Goal: Task Accomplishment & Management: Manage account settings

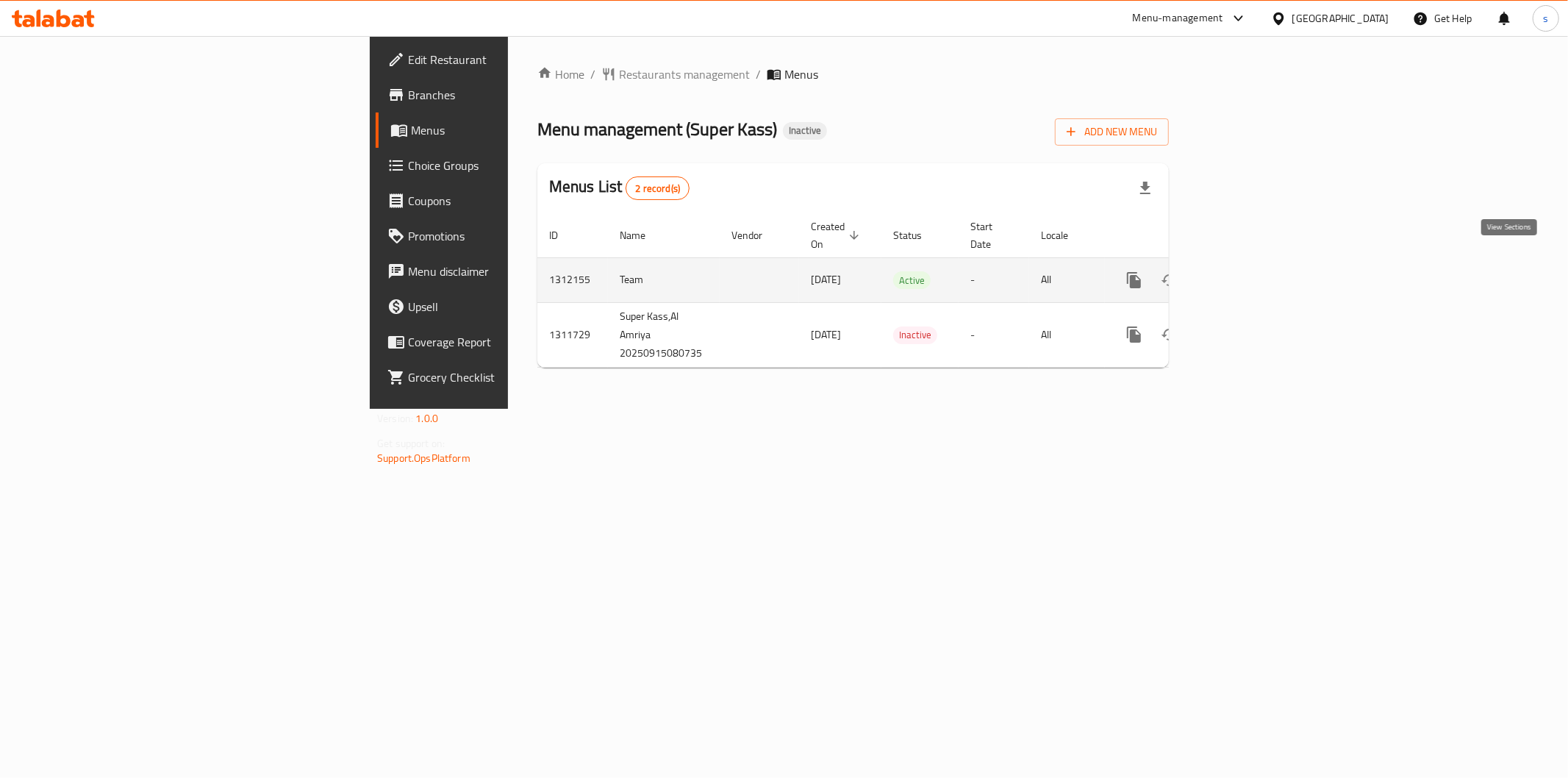
click at [1249, 271] on icon "enhanced table" at bounding box center [1240, 280] width 18 height 18
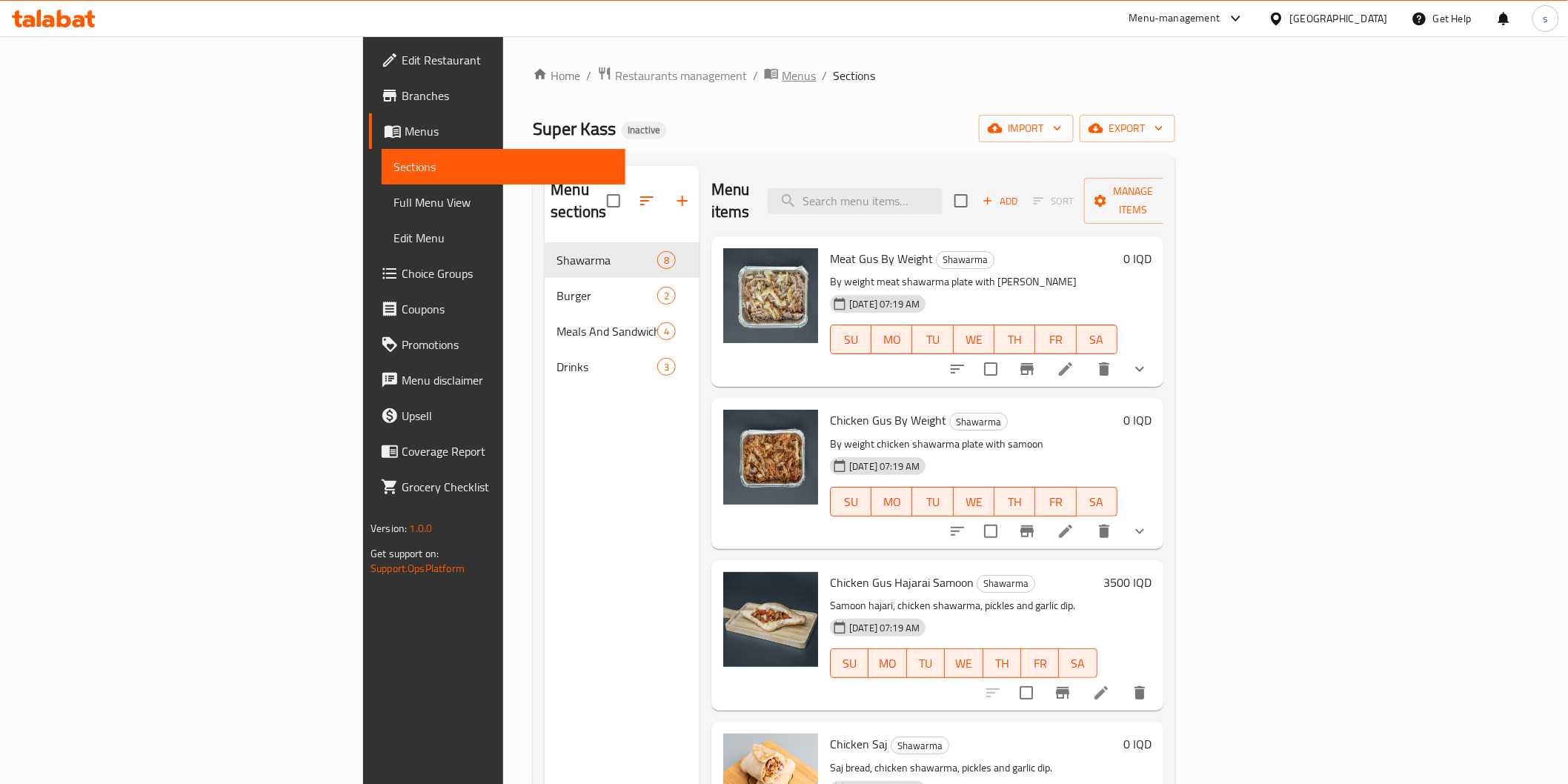
click at [782, 84] on span "Menus" at bounding box center [799, 76] width 34 height 18
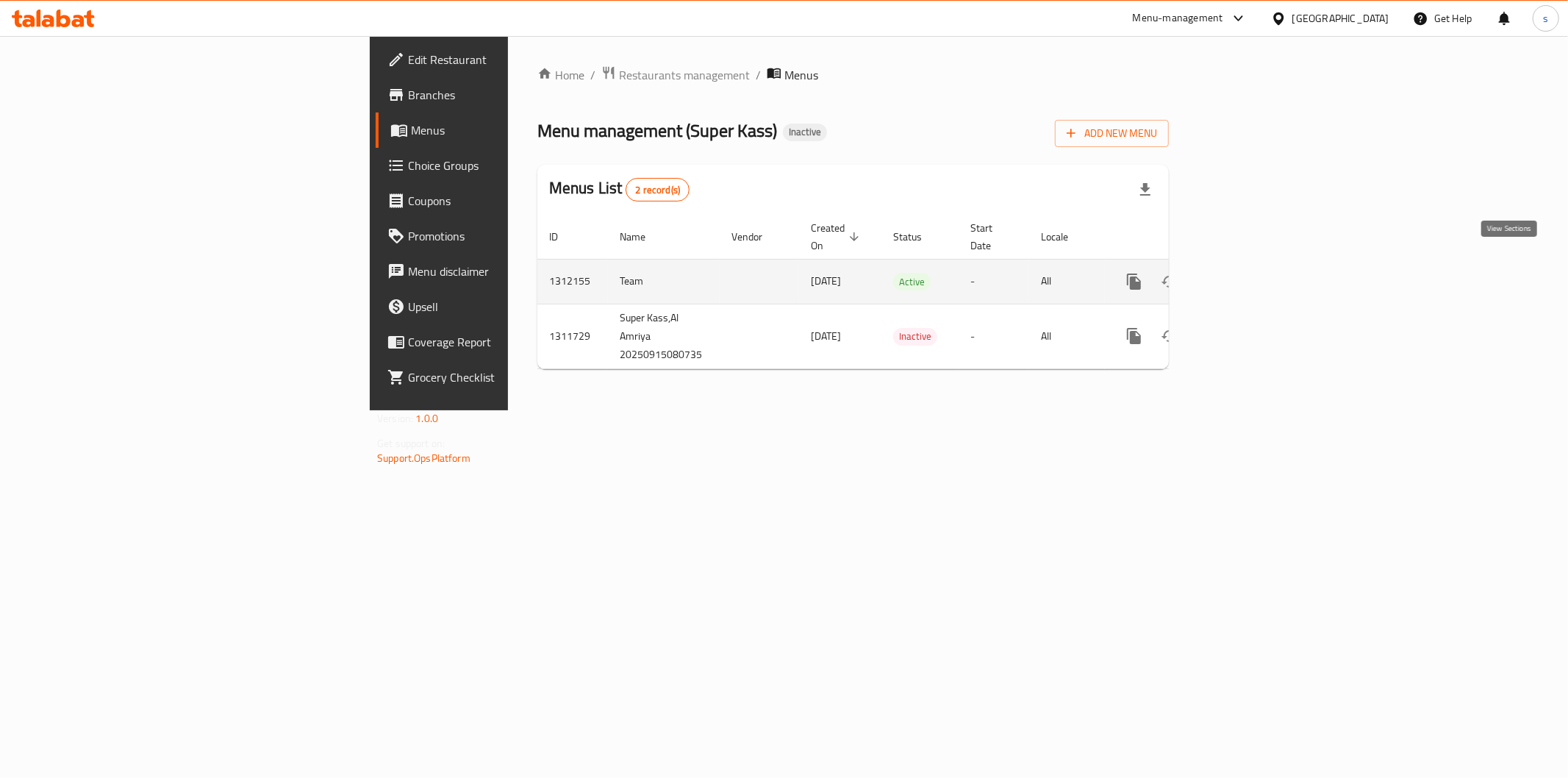
click at [1246, 275] on icon "enhanced table" at bounding box center [1240, 281] width 13 height 13
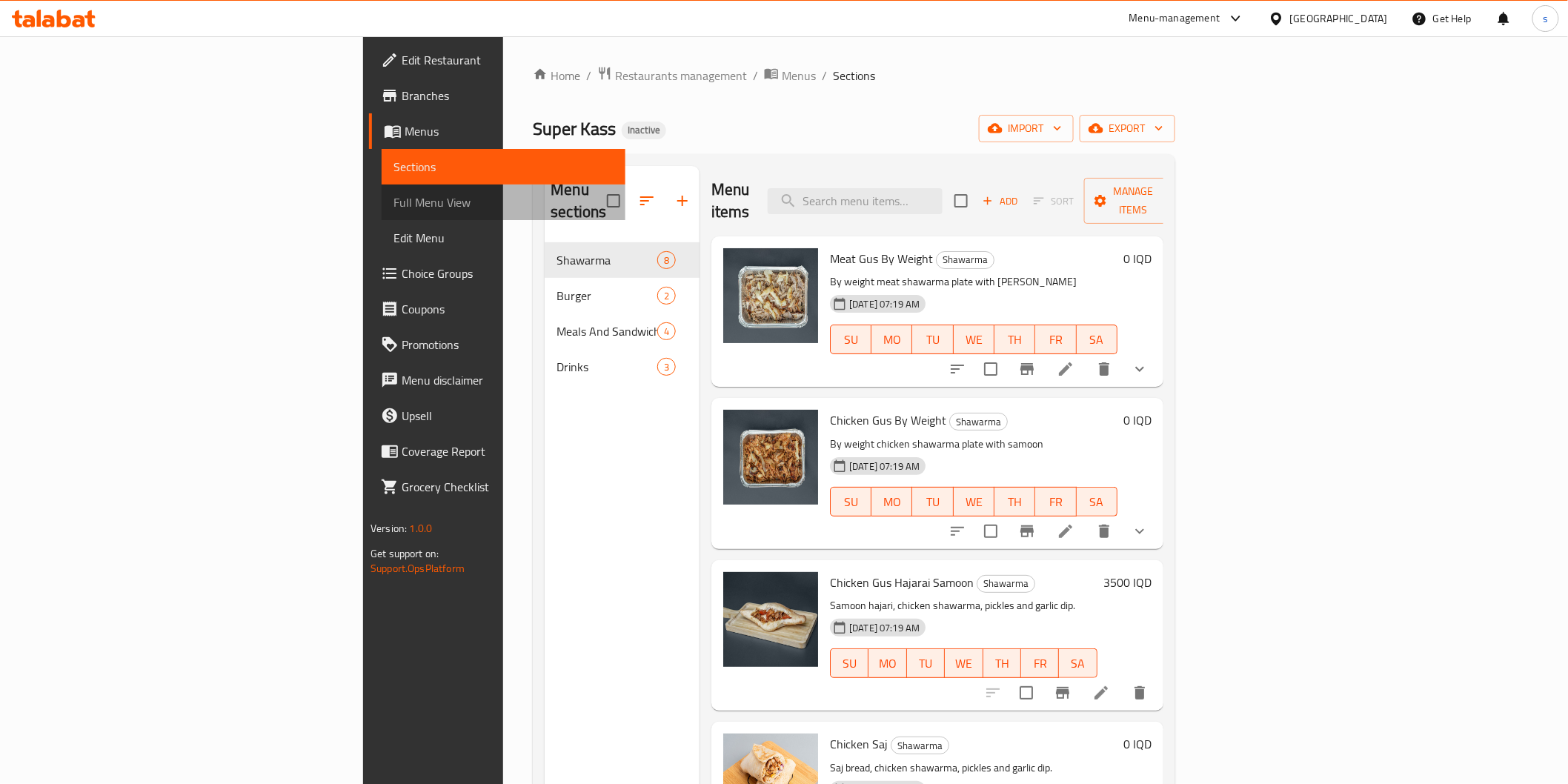
click at [394, 203] on span "Full Menu View" at bounding box center [503, 203] width 220 height 18
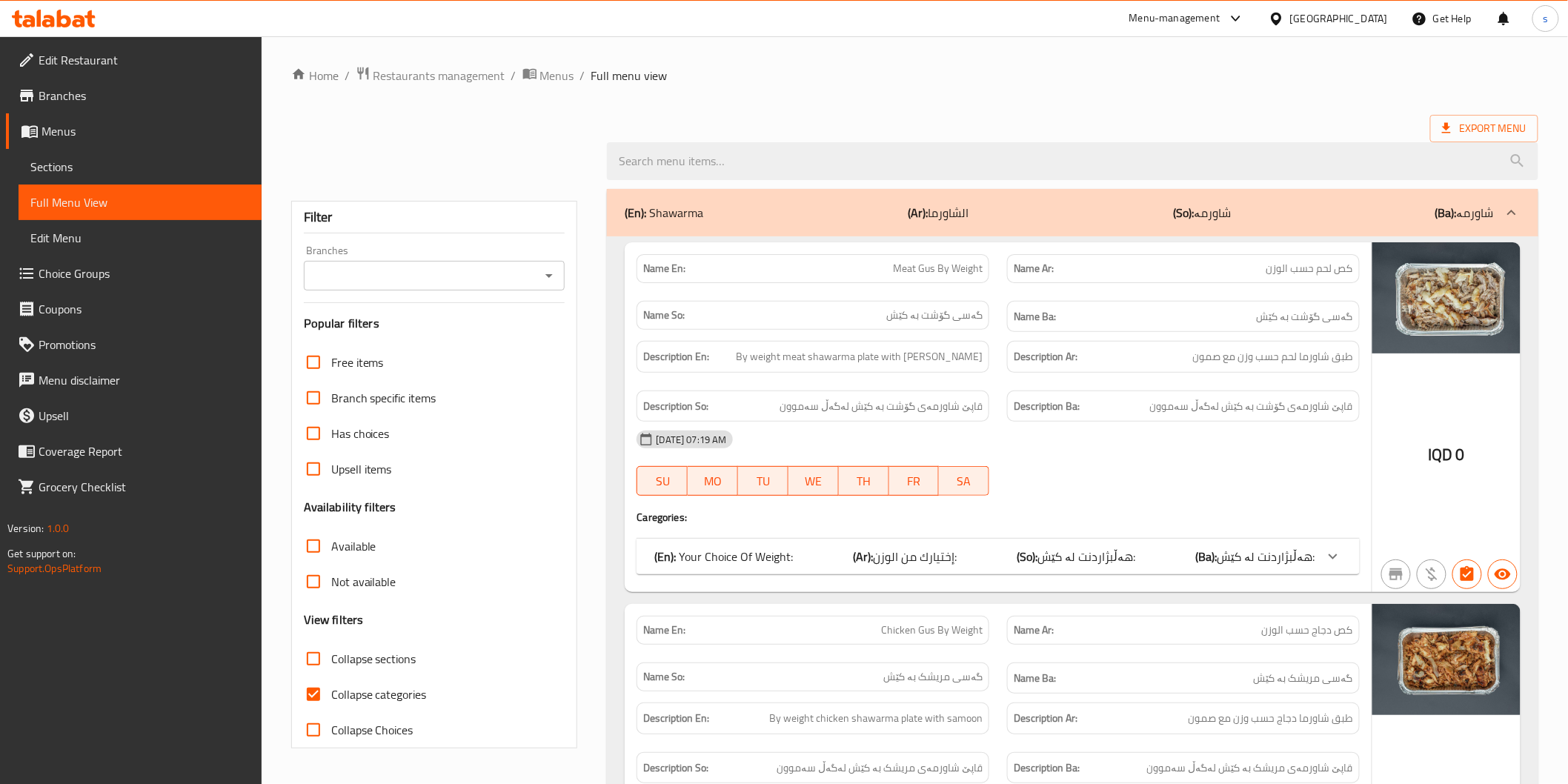
click at [403, 292] on div "Filter Branches Branches Popular filters Free items Branch specific items Has c…" at bounding box center [434, 474] width 287 height 548
click at [408, 282] on input "Branches" at bounding box center [421, 275] width 228 height 20
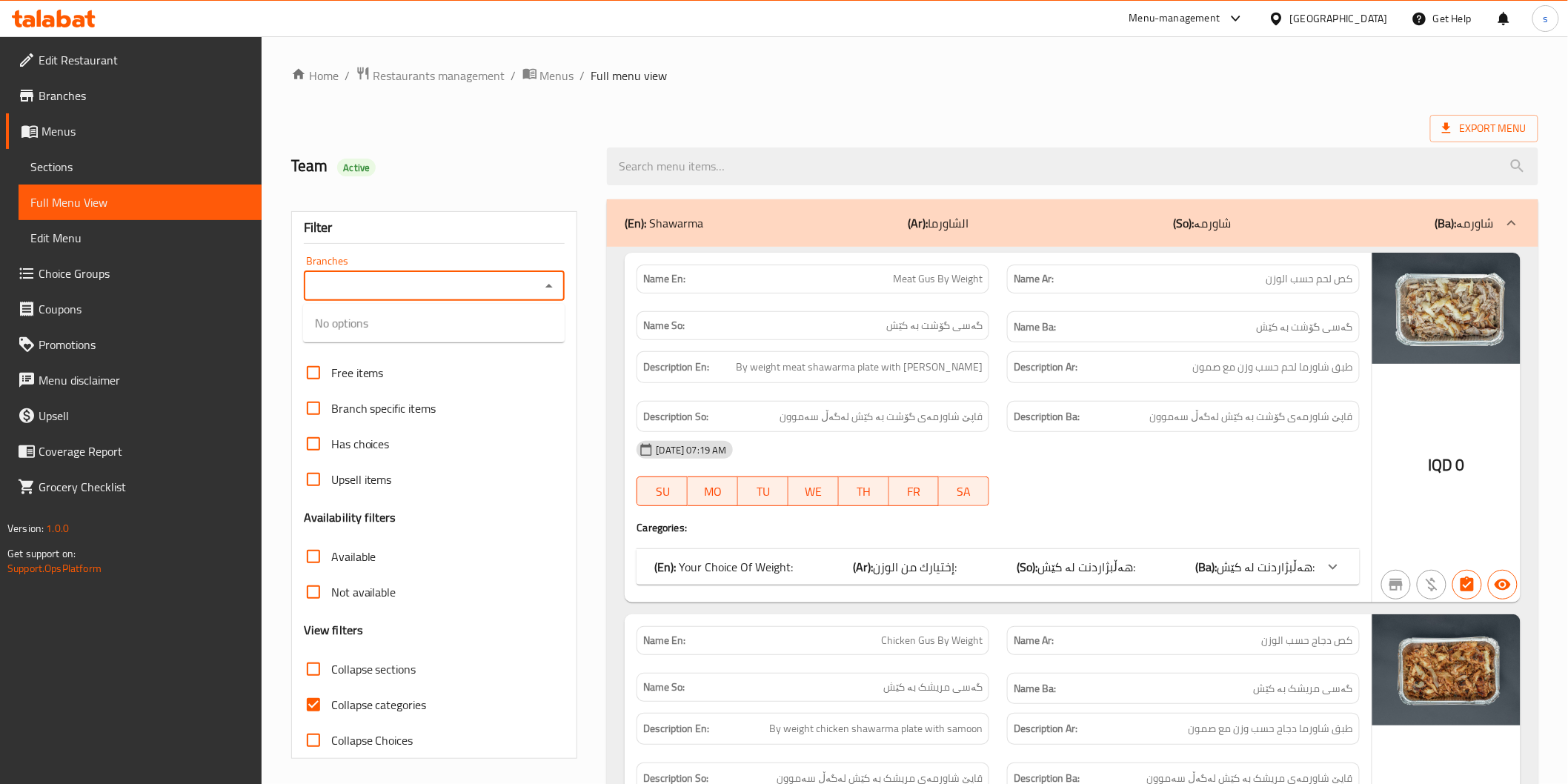
click at [425, 298] on div "Branches" at bounding box center [434, 286] width 261 height 29
click at [521, 287] on input "Branches" at bounding box center [421, 286] width 228 height 20
click at [507, 287] on input "Branches" at bounding box center [421, 286] width 228 height 20
click at [505, 287] on input "Branches" at bounding box center [421, 286] width 228 height 20
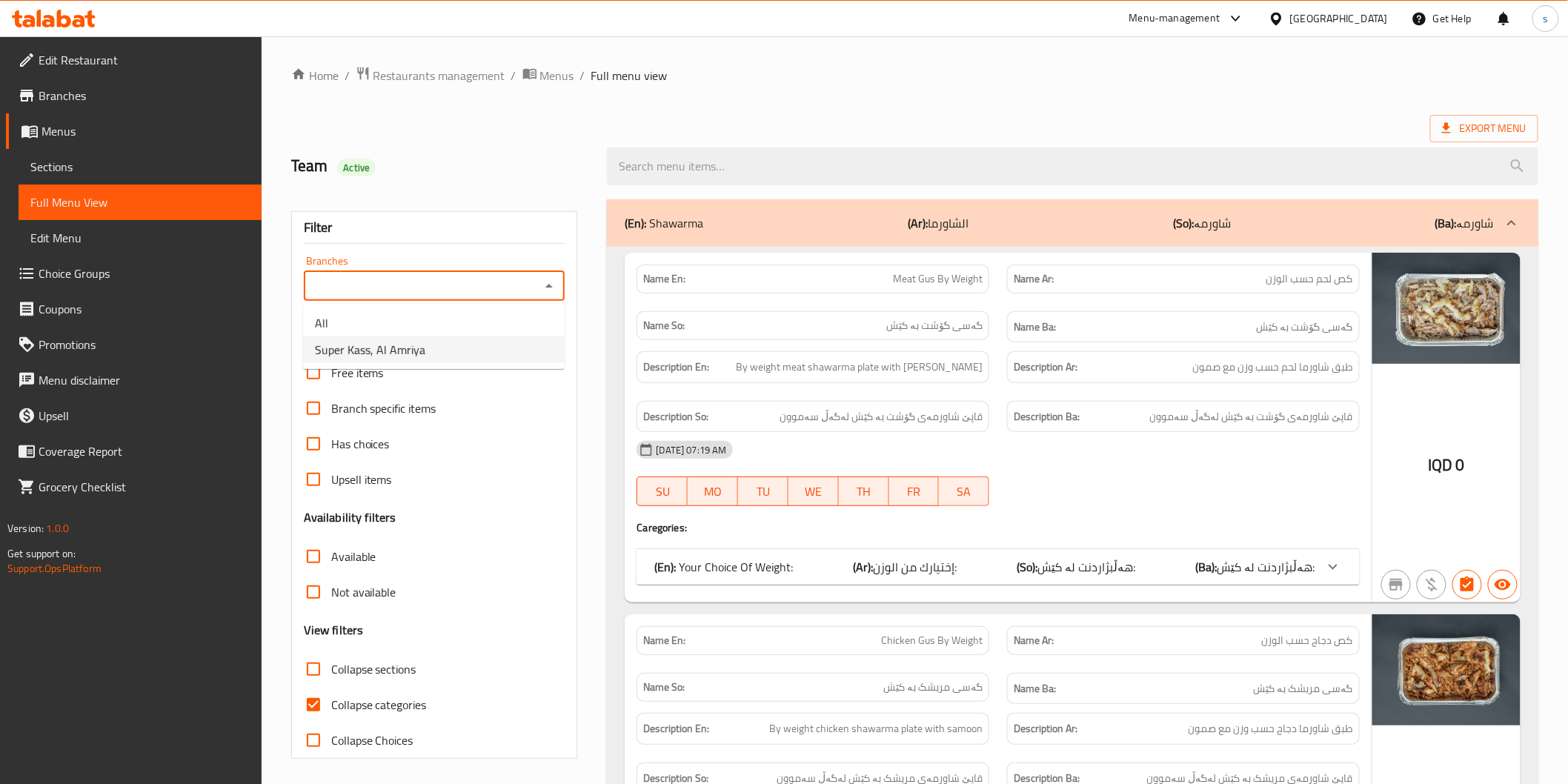
click at [403, 352] on span "Super Kass, Al Amriya" at bounding box center [370, 350] width 110 height 18
type input "Super Kass, Al Amriya"
click at [403, 702] on span "Collapse categories" at bounding box center [379, 705] width 96 height 18
click at [332, 702] on input "Collapse categories" at bounding box center [314, 705] width 36 height 36
checkbox input "false"
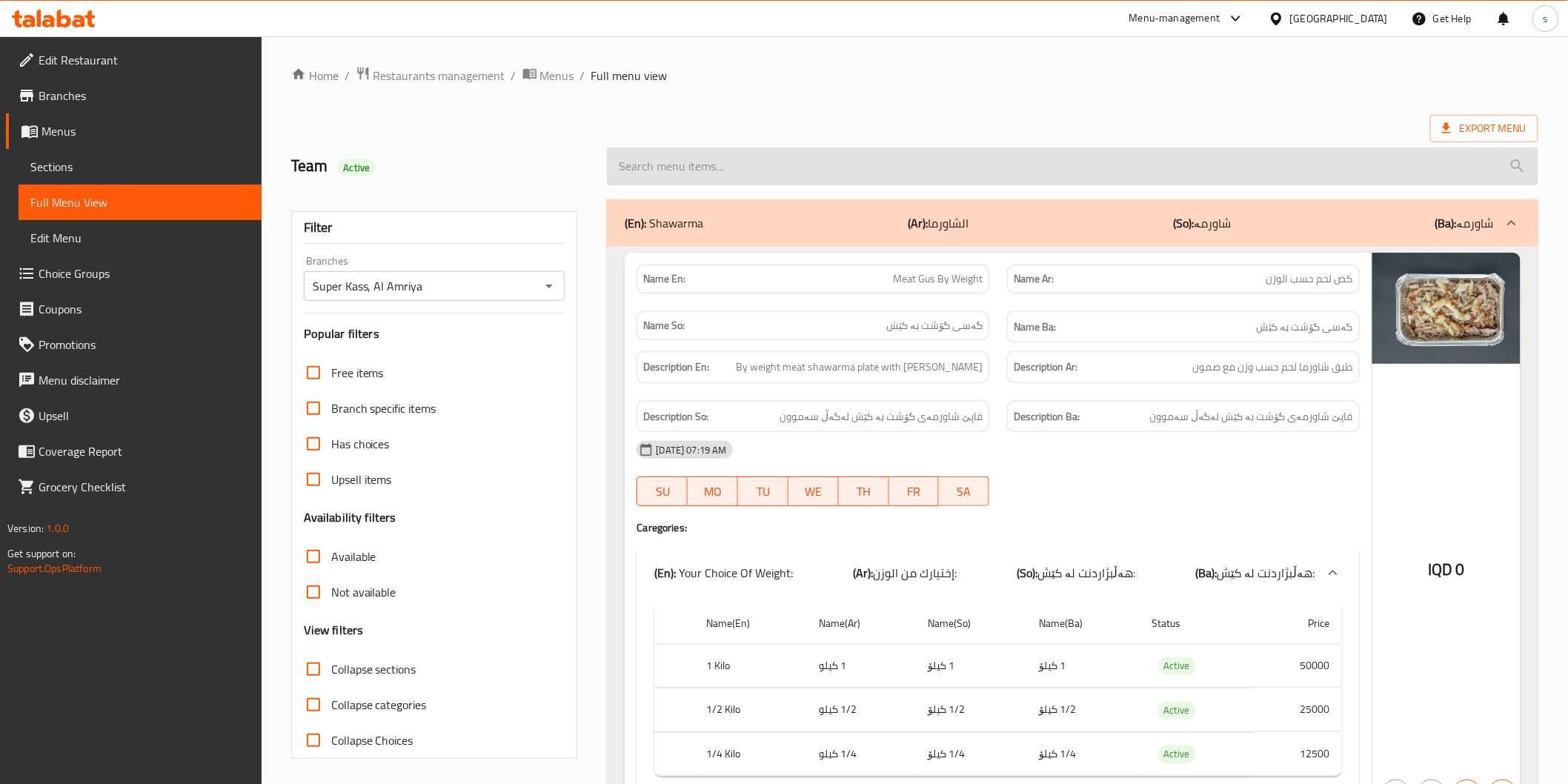
click at [693, 181] on input "search" at bounding box center [1072, 167] width 931 height 38
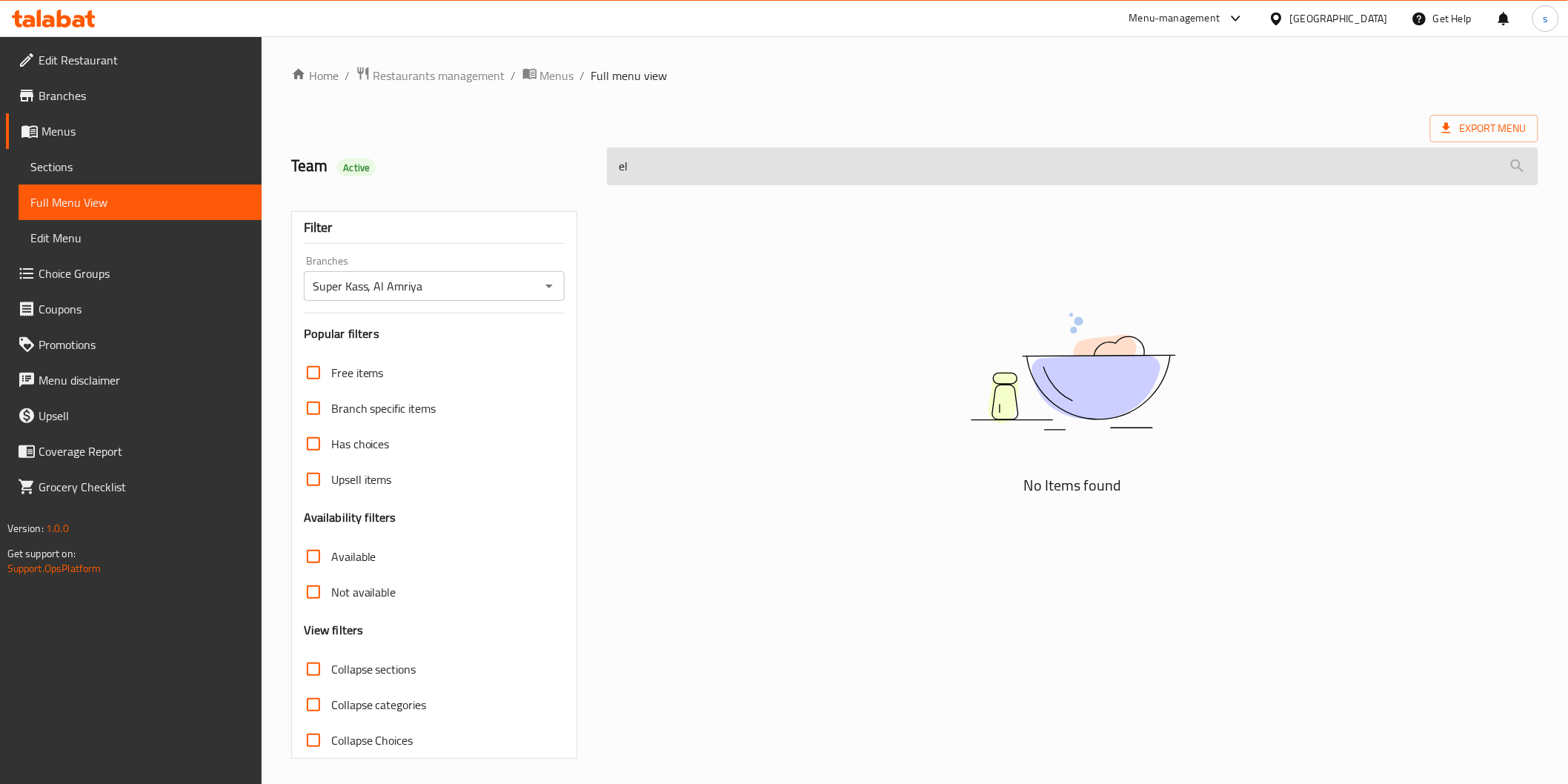
type input "e"
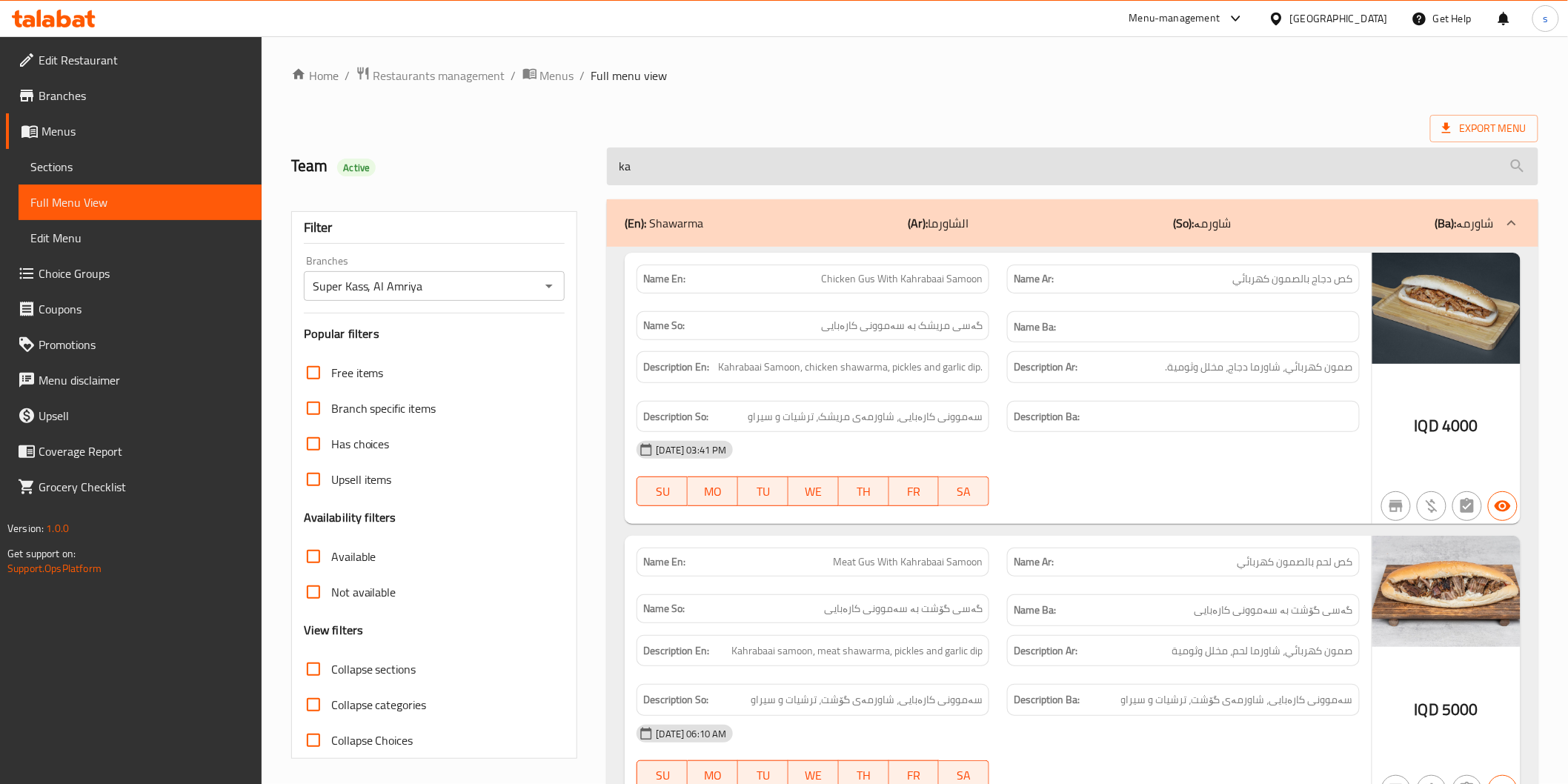
type input "k"
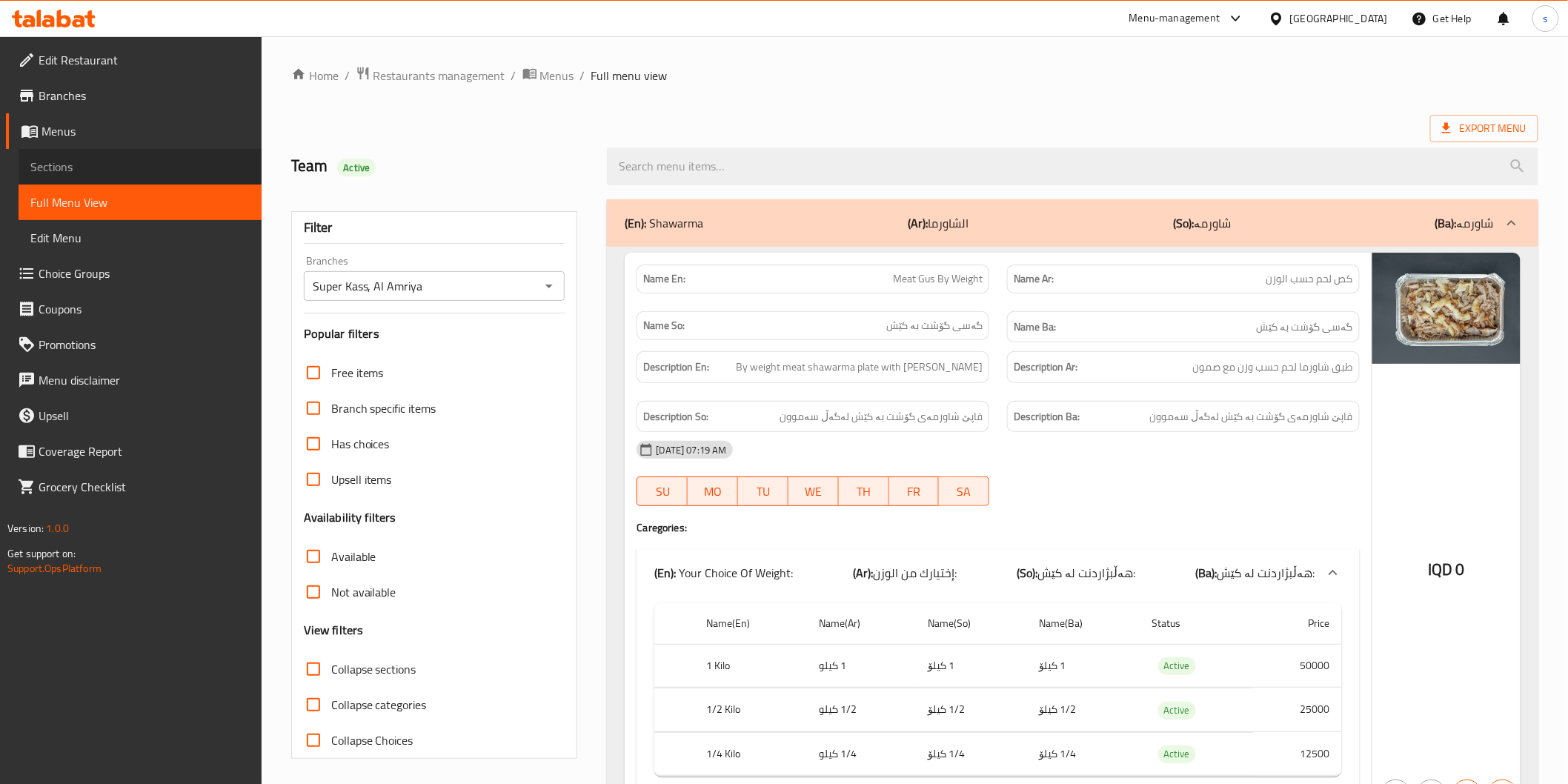
click at [82, 172] on span "Sections" at bounding box center [140, 167] width 220 height 18
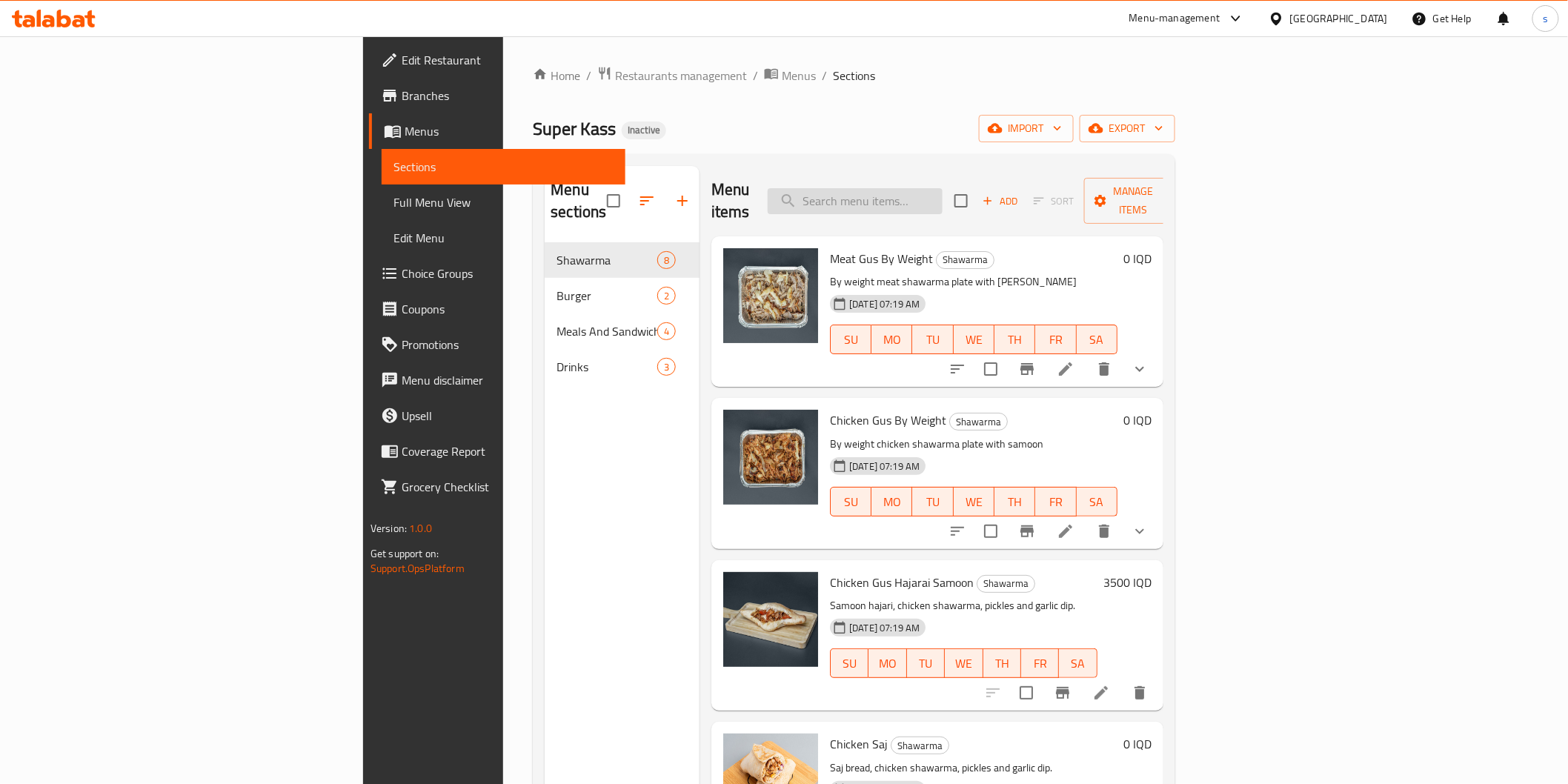
click at [942, 188] on input "search" at bounding box center [855, 201] width 175 height 26
paste input "كص لحم صمون كهربائي"
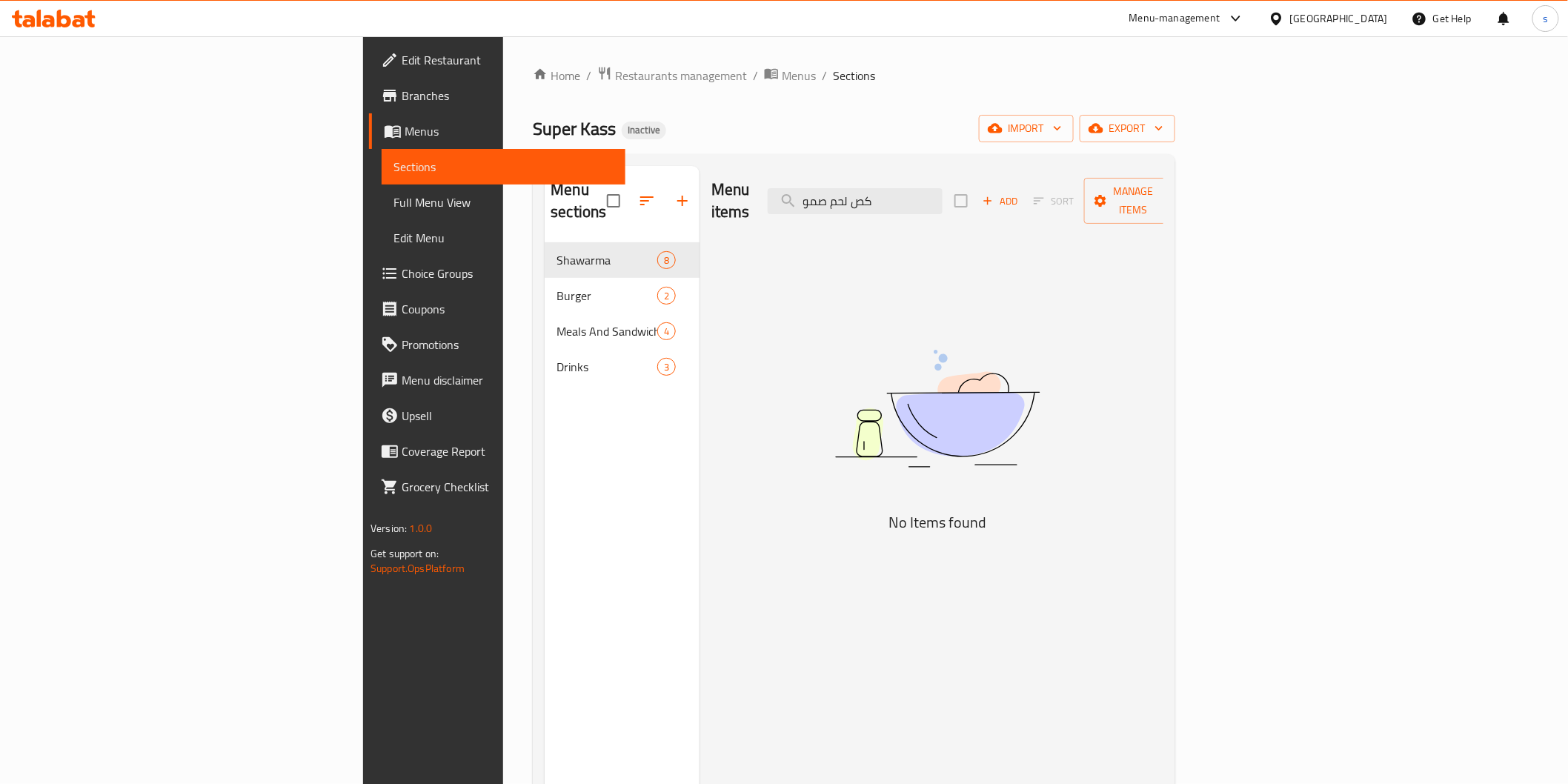
drag, startPoint x: 1045, startPoint y: 179, endPoint x: 897, endPoint y: 196, distance: 149.0
click at [897, 196] on div "Menu items كص لحم صمو Add Sort Manage items" at bounding box center [938, 201] width 452 height 70
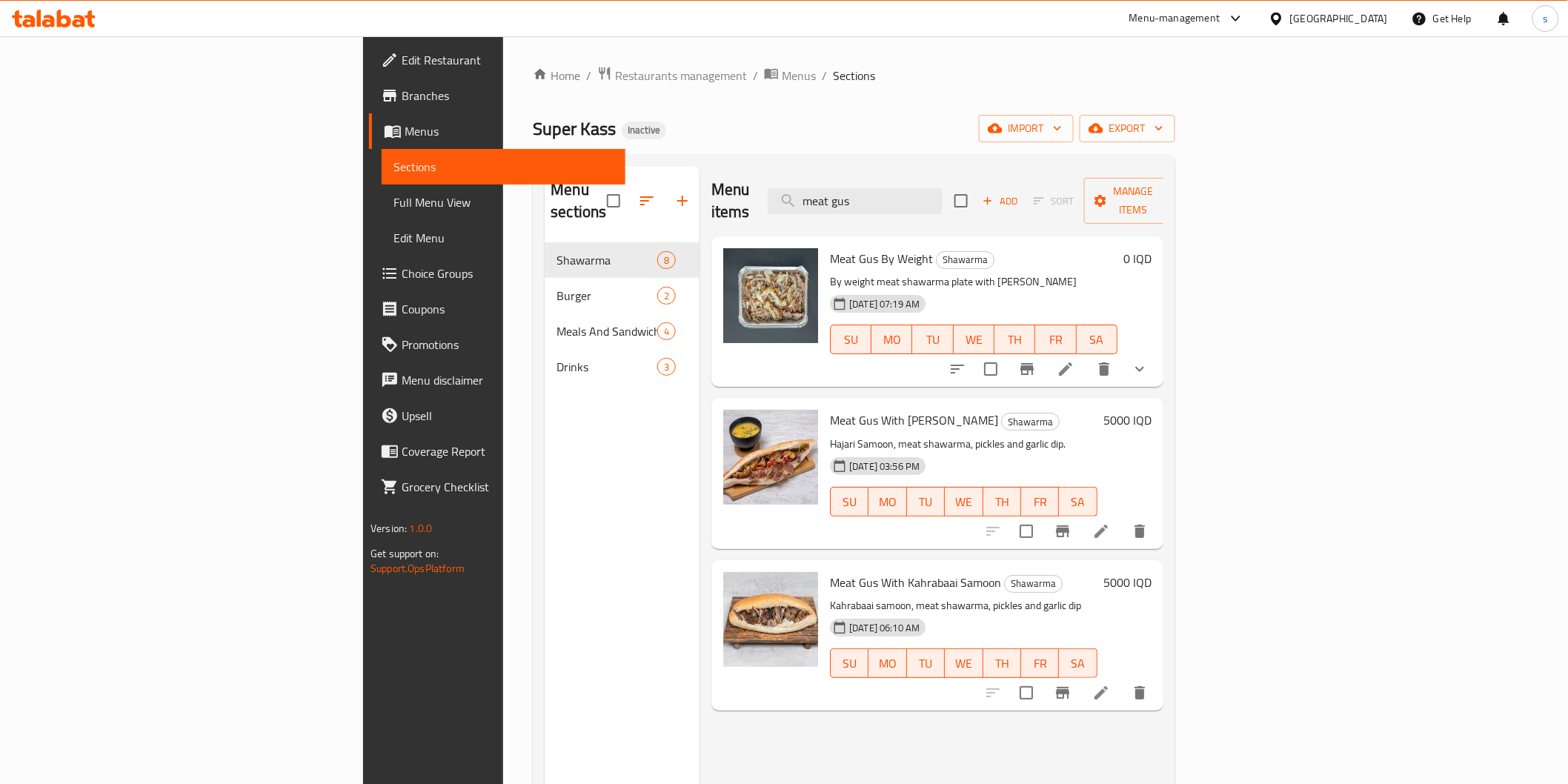
type input "meat gus"
click at [1122, 679] on li at bounding box center [1101, 693] width 42 height 27
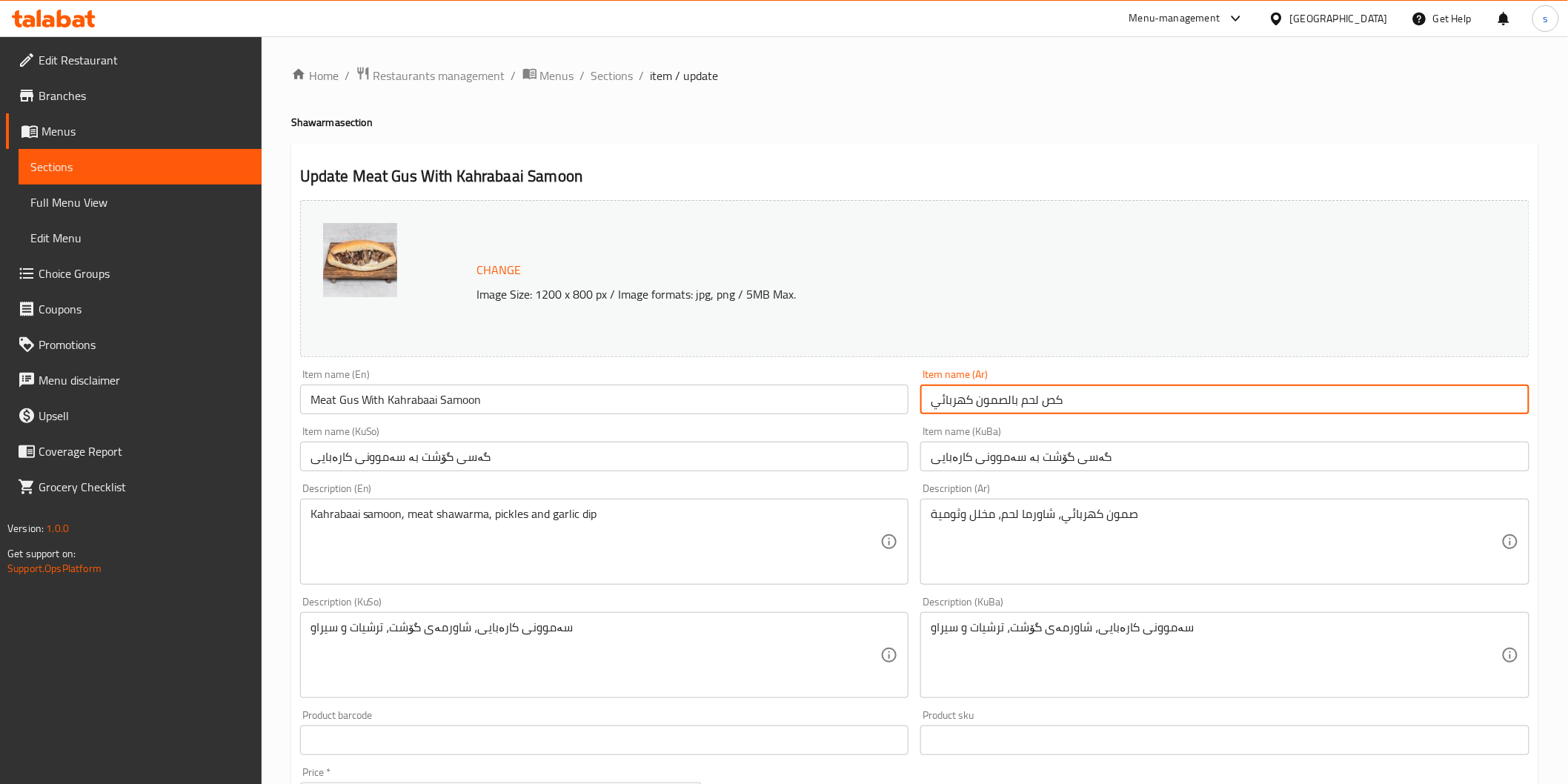
drag, startPoint x: 1145, startPoint y: 408, endPoint x: 892, endPoint y: 404, distance: 253.0
click at [892, 404] on div "Change Image Size: 1200 x 800 px / Image formats: jpg, png / 5MB Max. Item name…" at bounding box center [915, 609] width 1241 height 831
click at [411, 403] on input "Meat Gus With Kahrabaai Samoon" at bounding box center [605, 399] width 609 height 29
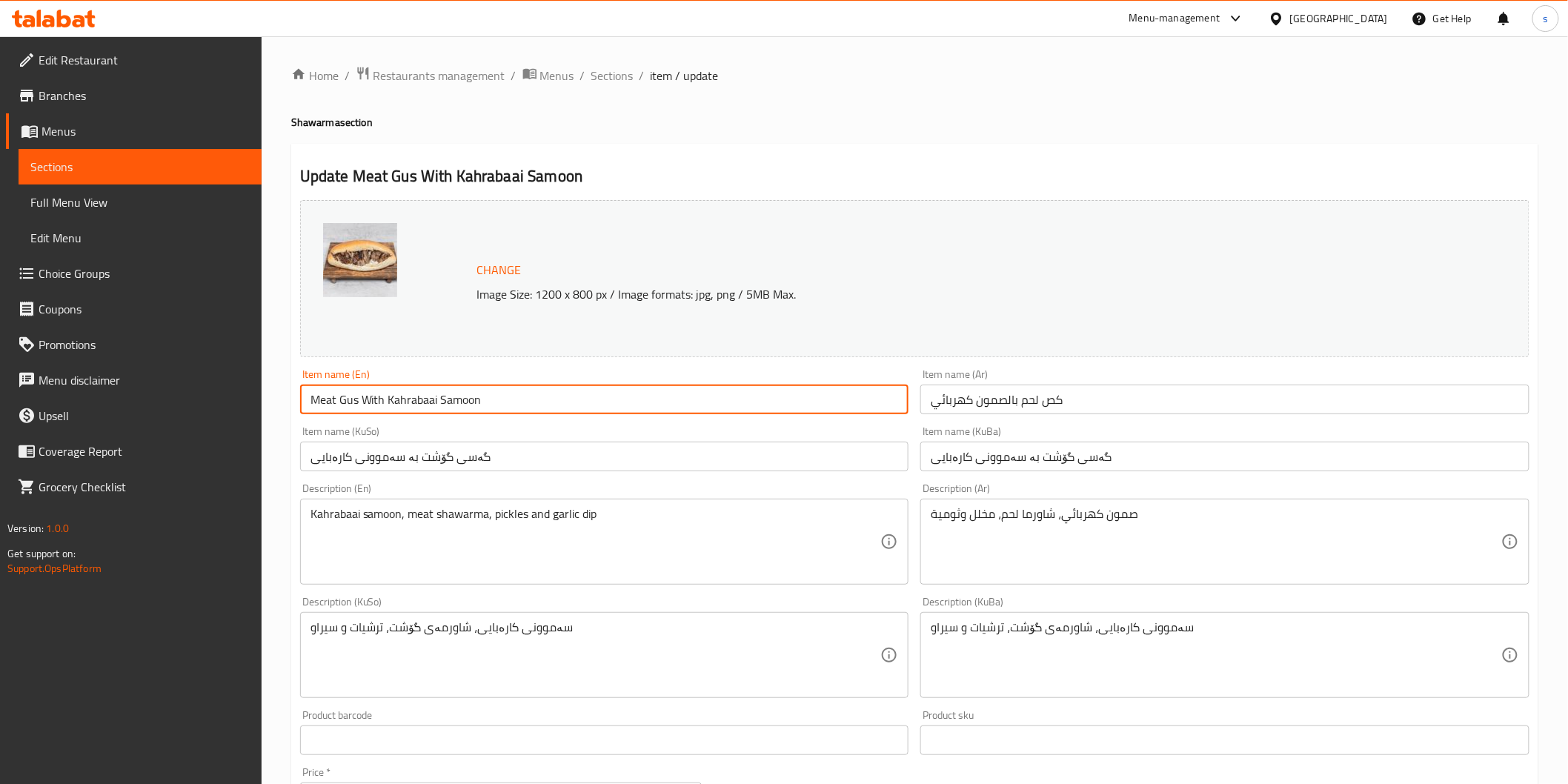
click at [411, 403] on input "Meat Gus With Kahrabaai Samoon" at bounding box center [605, 399] width 609 height 29
drag, startPoint x: 516, startPoint y: 403, endPoint x: 226, endPoint y: 405, distance: 290.0
click at [226, 405] on div "Edit Restaurant Branches Menus Sections Full Menu View Edit Menu Choice Groups …" at bounding box center [784, 637] width 1568 height 1203
type input "Meat Gus With Electrical Samoon"
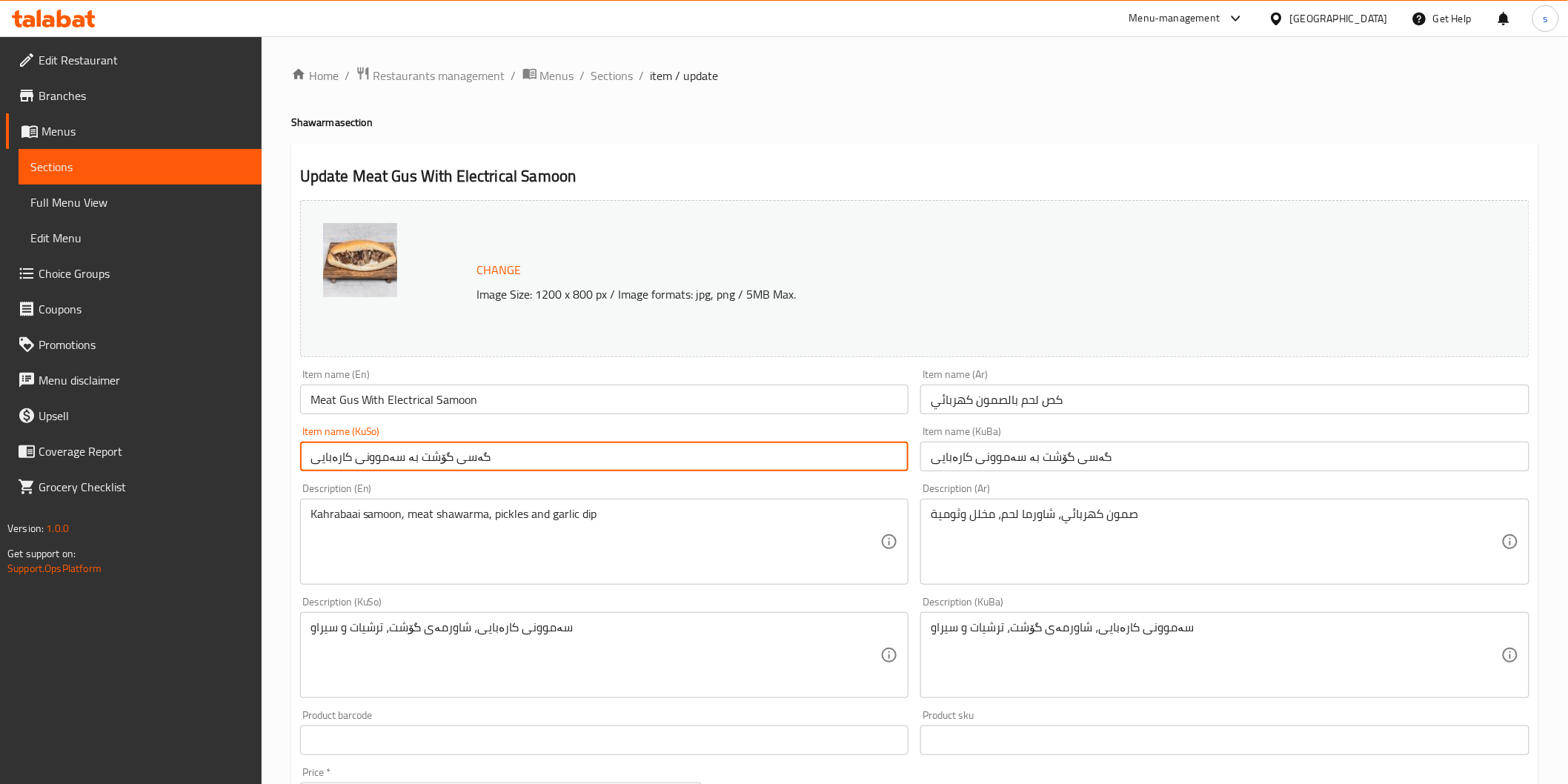
click at [675, 450] on input "گەسی گۆشت بە سەموونی کارەبایی" at bounding box center [605, 457] width 609 height 29
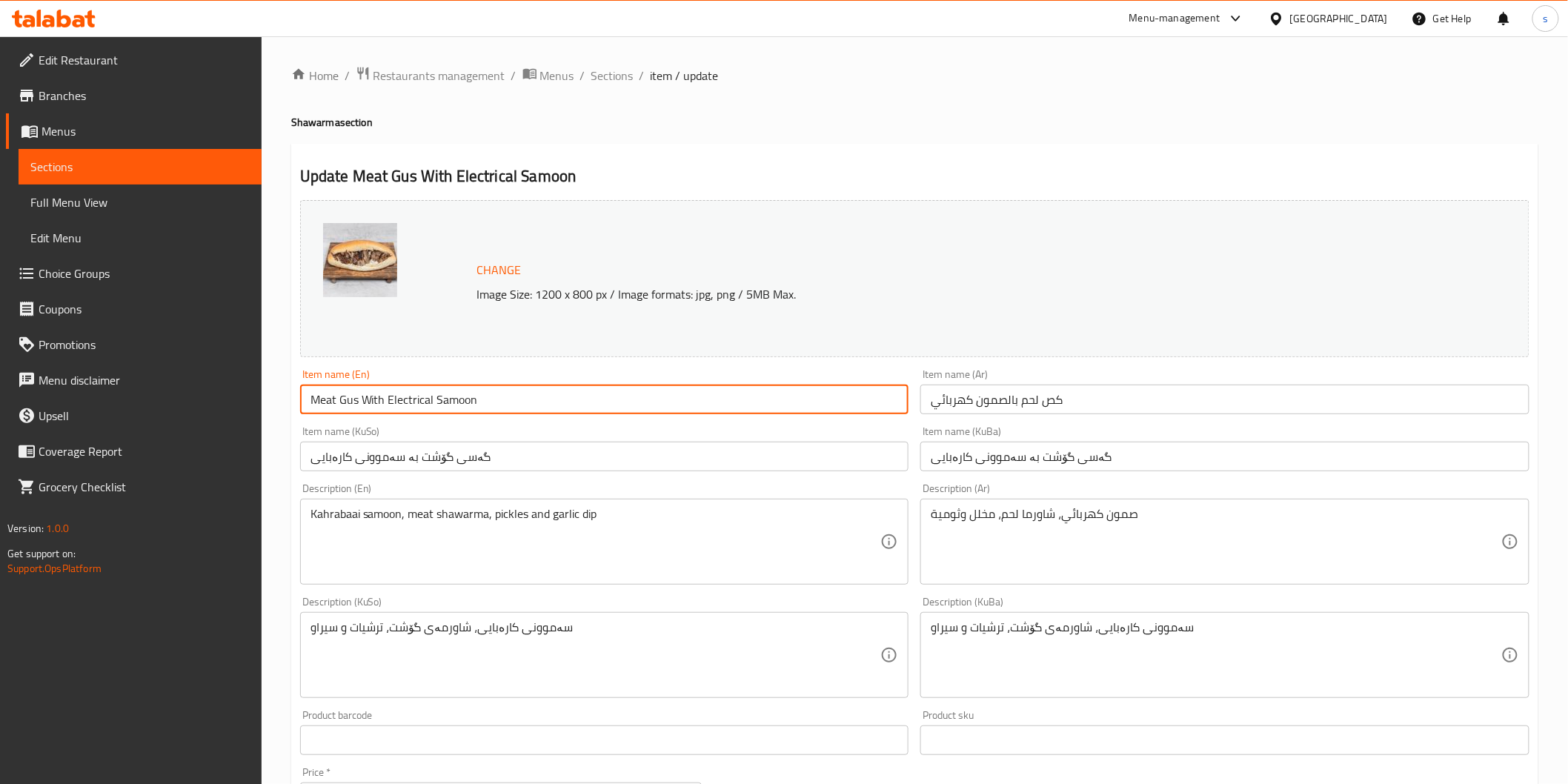
click at [416, 397] on input "Meat Gus With Electrical Samoon" at bounding box center [605, 399] width 609 height 29
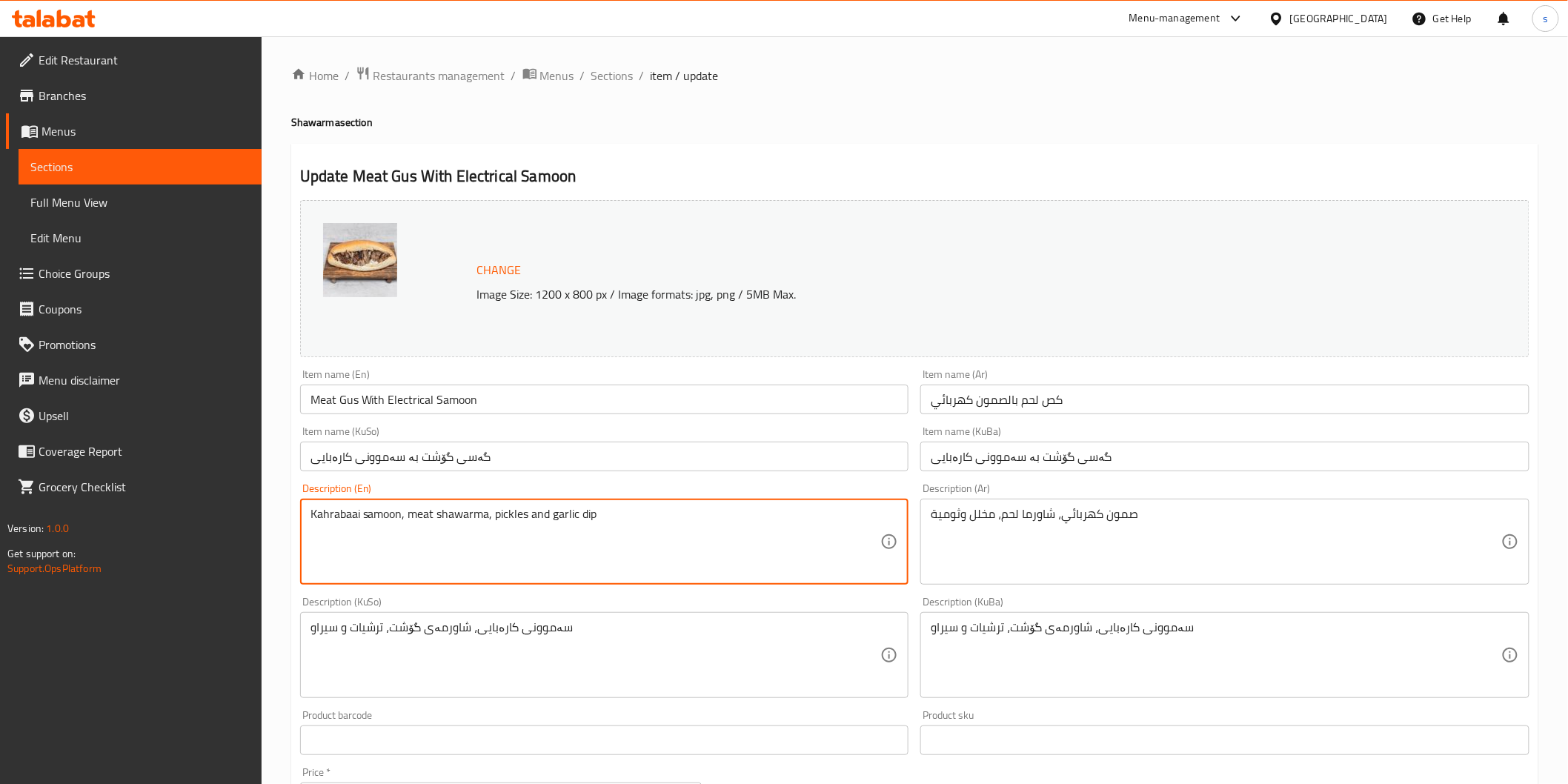
click at [336, 515] on textarea "Kahrabaai samoon, meat shawarma, pickles and garlic dip" at bounding box center [595, 542] width 571 height 70
paste textarea "Electrical"
click at [359, 542] on textarea "Electrical samoon, meat shawarma, pickles and garlic dip" at bounding box center [595, 542] width 571 height 70
type textarea "Electrical samoon, meat shawarma, pickles and garlic dip"
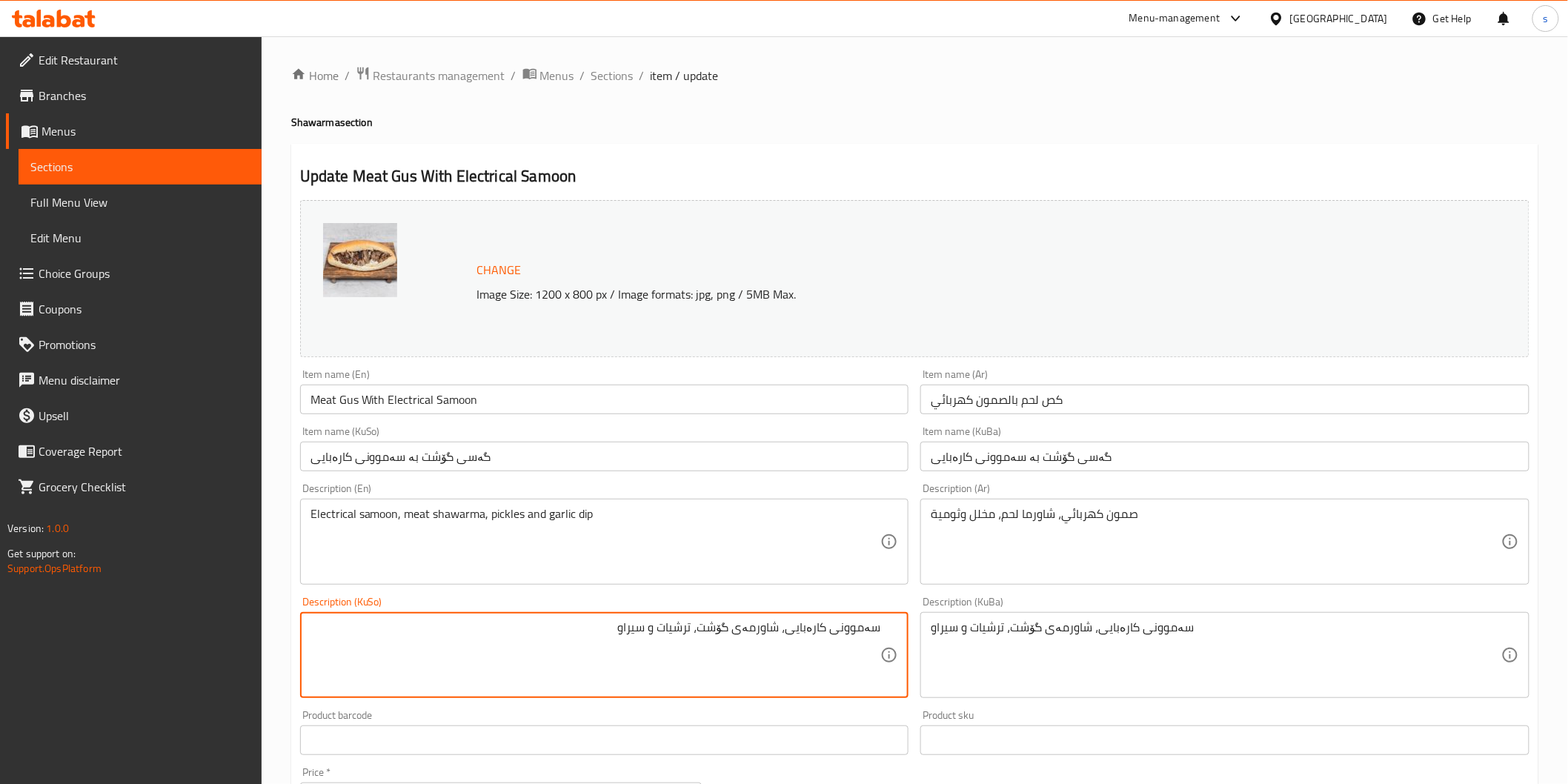
click at [661, 661] on textarea "سەموونی کارەبایی، شاورمەی گۆشت، ترشیات و سیراو" at bounding box center [595, 656] width 571 height 70
click at [672, 662] on textarea "سەموونی کارەبایی، شاورمەی گۆشت، تورشیات و سیراو" at bounding box center [595, 656] width 571 height 70
click at [691, 634] on textarea "سەموونی کارەبایی، شاورمەی گۆشت، تورشیات و سیراو" at bounding box center [595, 656] width 571 height 70
type textarea "سەموونی کارەبایی، شاورمەی گۆشت، ترشیات و سیراو"
click at [716, 665] on textarea "سەموونی کارەبایی، شاورمەی گۆشت، ترشیات و سیراو" at bounding box center [595, 656] width 571 height 70
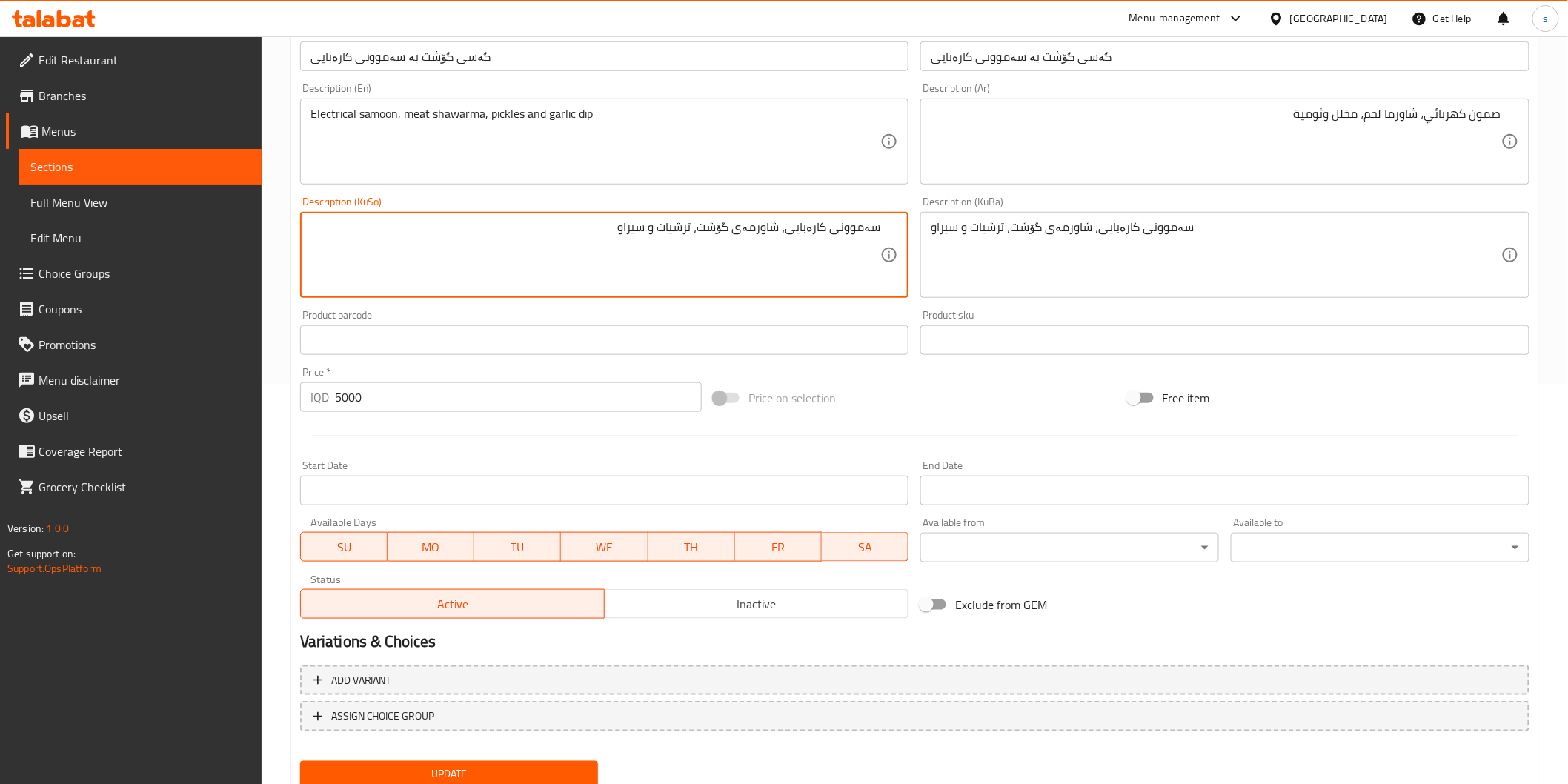
scroll to position [452, 0]
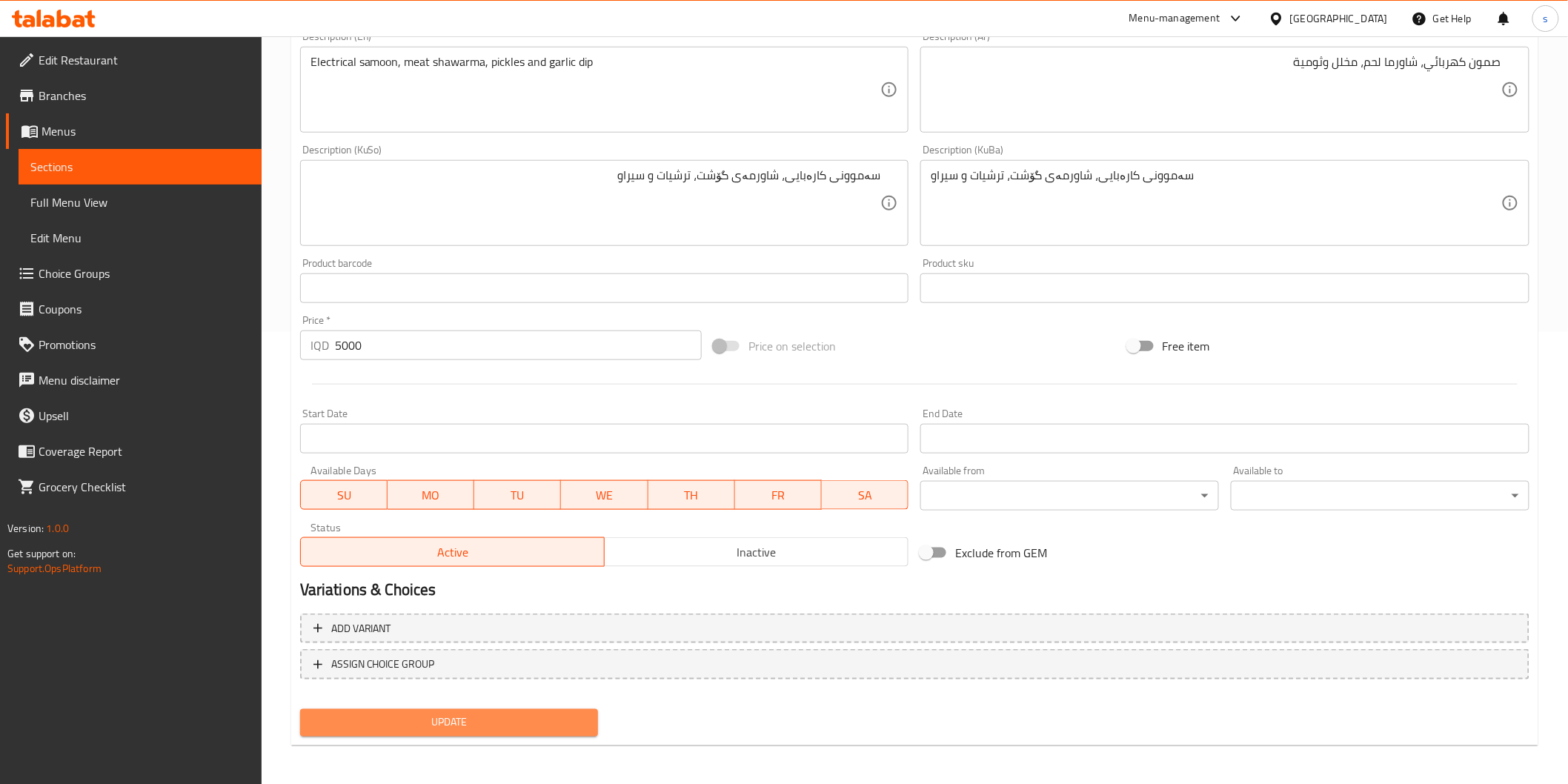
click at [516, 733] on button "Update" at bounding box center [450, 723] width 299 height 28
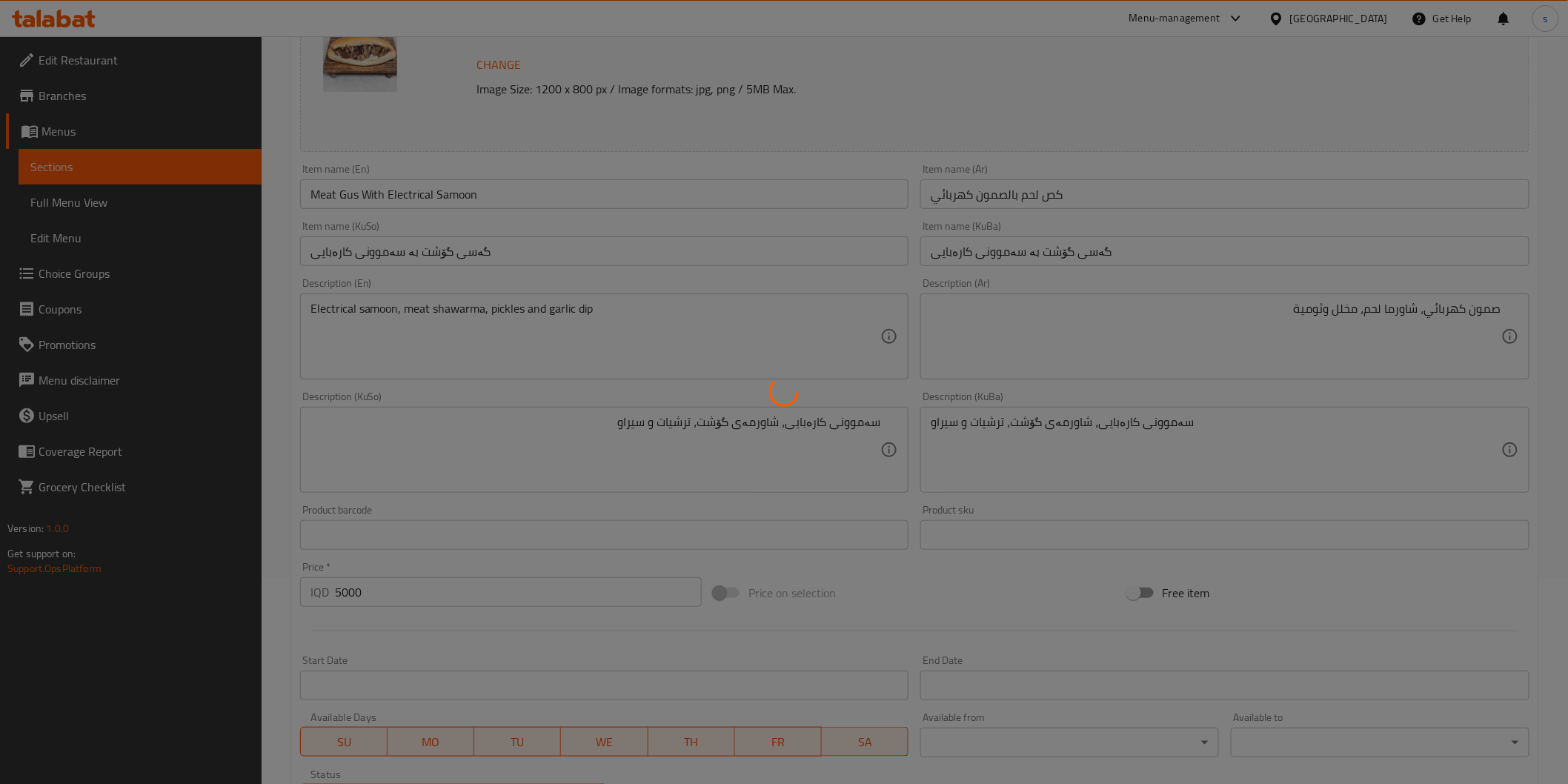
scroll to position [204, 0]
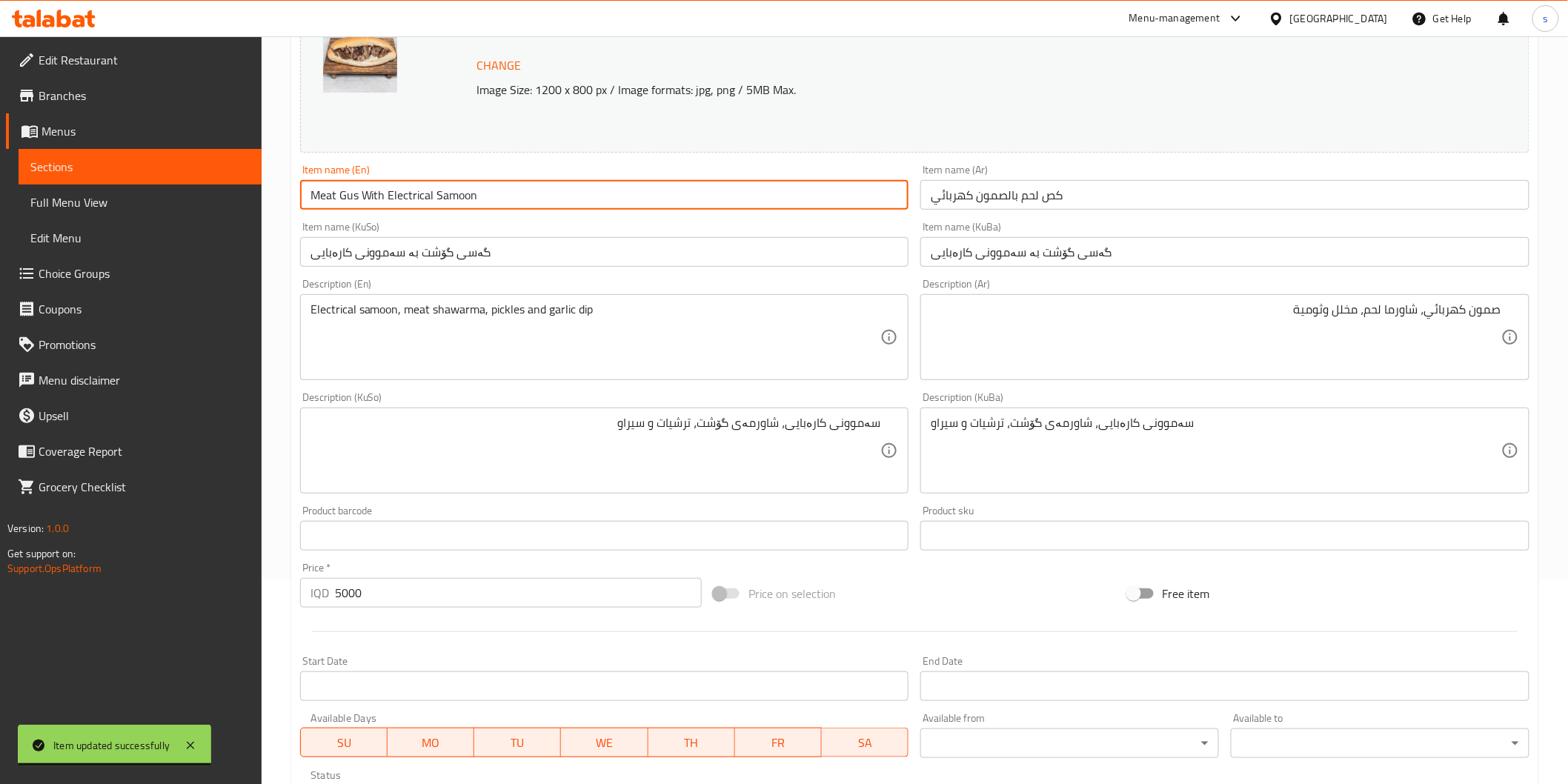
drag, startPoint x: 492, startPoint y: 193, endPoint x: 0, endPoint y: 196, distance: 492.0
click at [0, 196] on div "Edit Restaurant Branches Menus Sections Full Menu View Edit Menu Choice Groups …" at bounding box center [784, 433] width 1568 height 1203
click at [98, 204] on span "Full Menu View" at bounding box center [140, 203] width 220 height 18
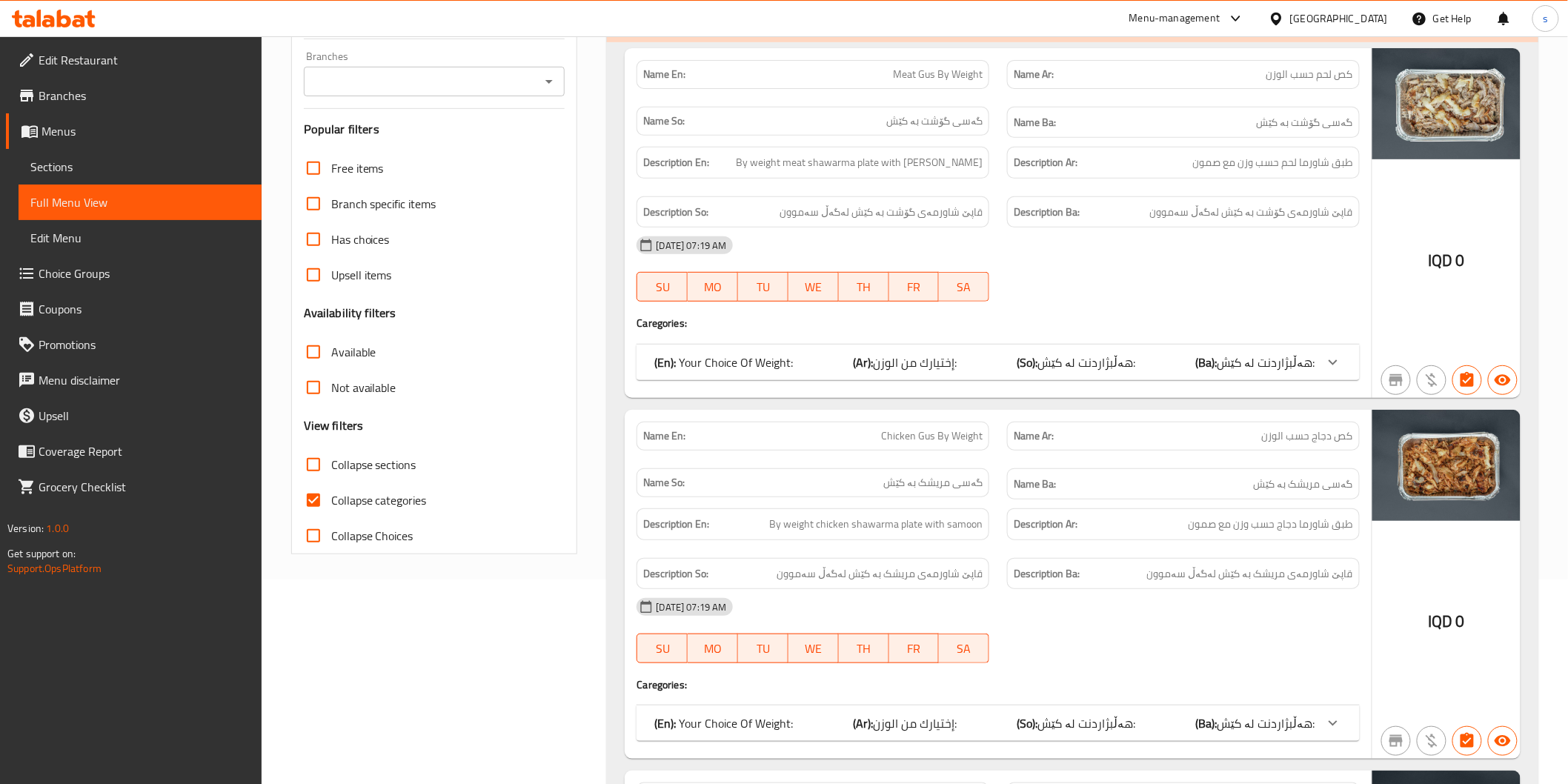
click at [352, 72] on input "Branches" at bounding box center [421, 81] width 228 height 20
click at [348, 149] on span "Super Kass, Al Amriya" at bounding box center [370, 145] width 110 height 18
type input "Super Kass, Al Amriya"
click at [366, 500] on span "Collapse categories" at bounding box center [379, 501] width 96 height 18
click at [332, 500] on input "Collapse categories" at bounding box center [314, 501] width 36 height 36
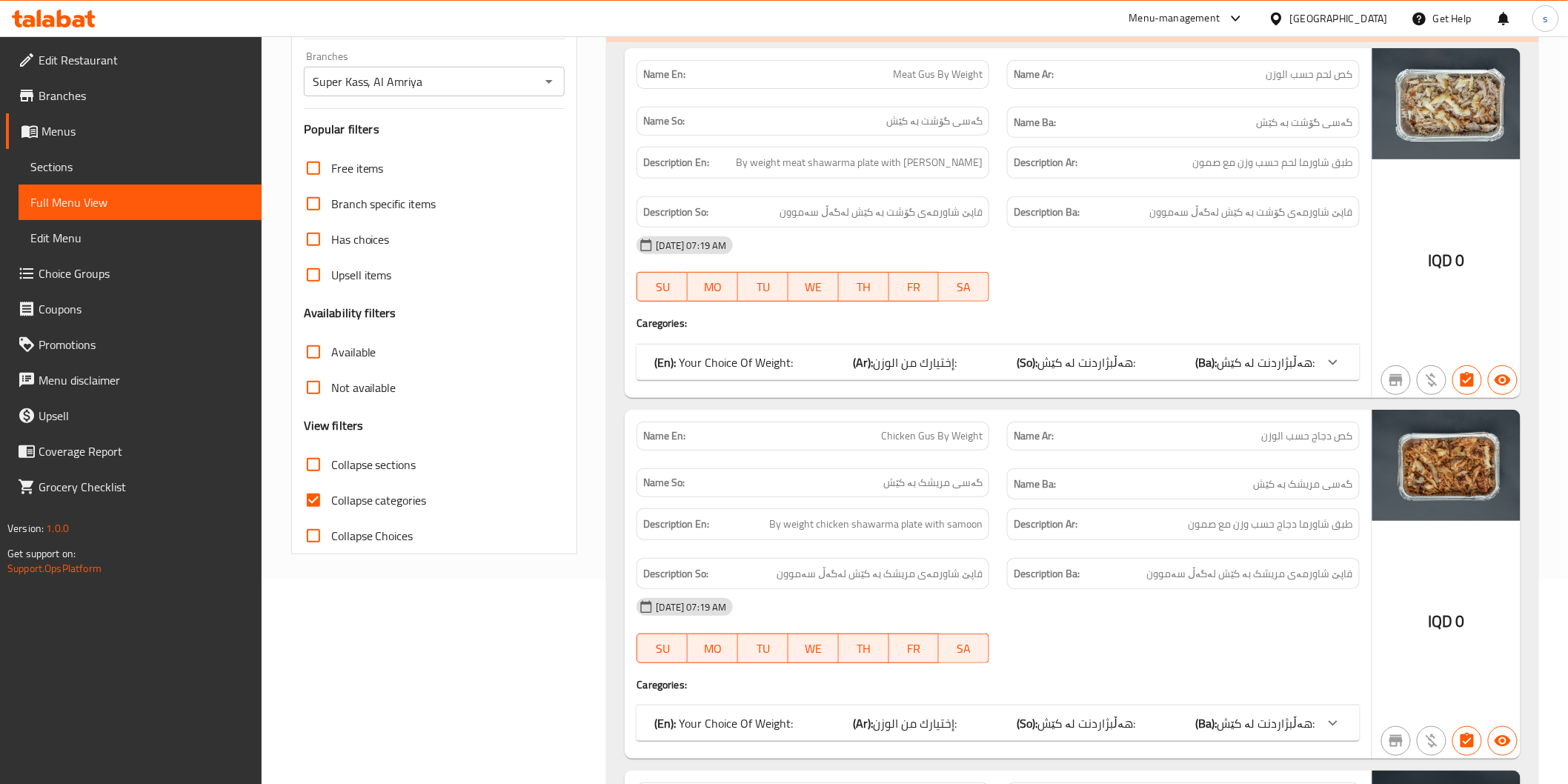
checkbox input "false"
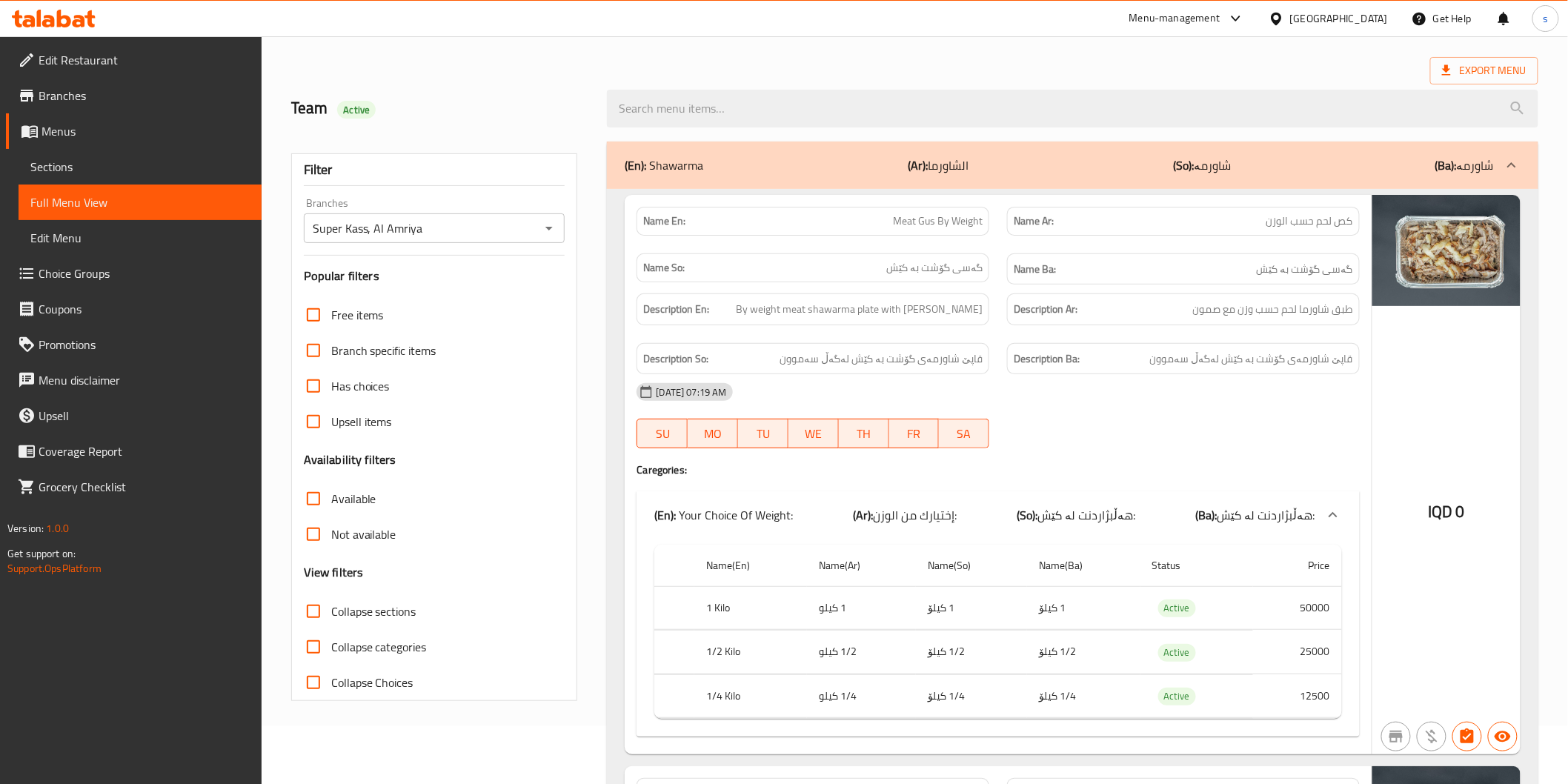
scroll to position [40, 0]
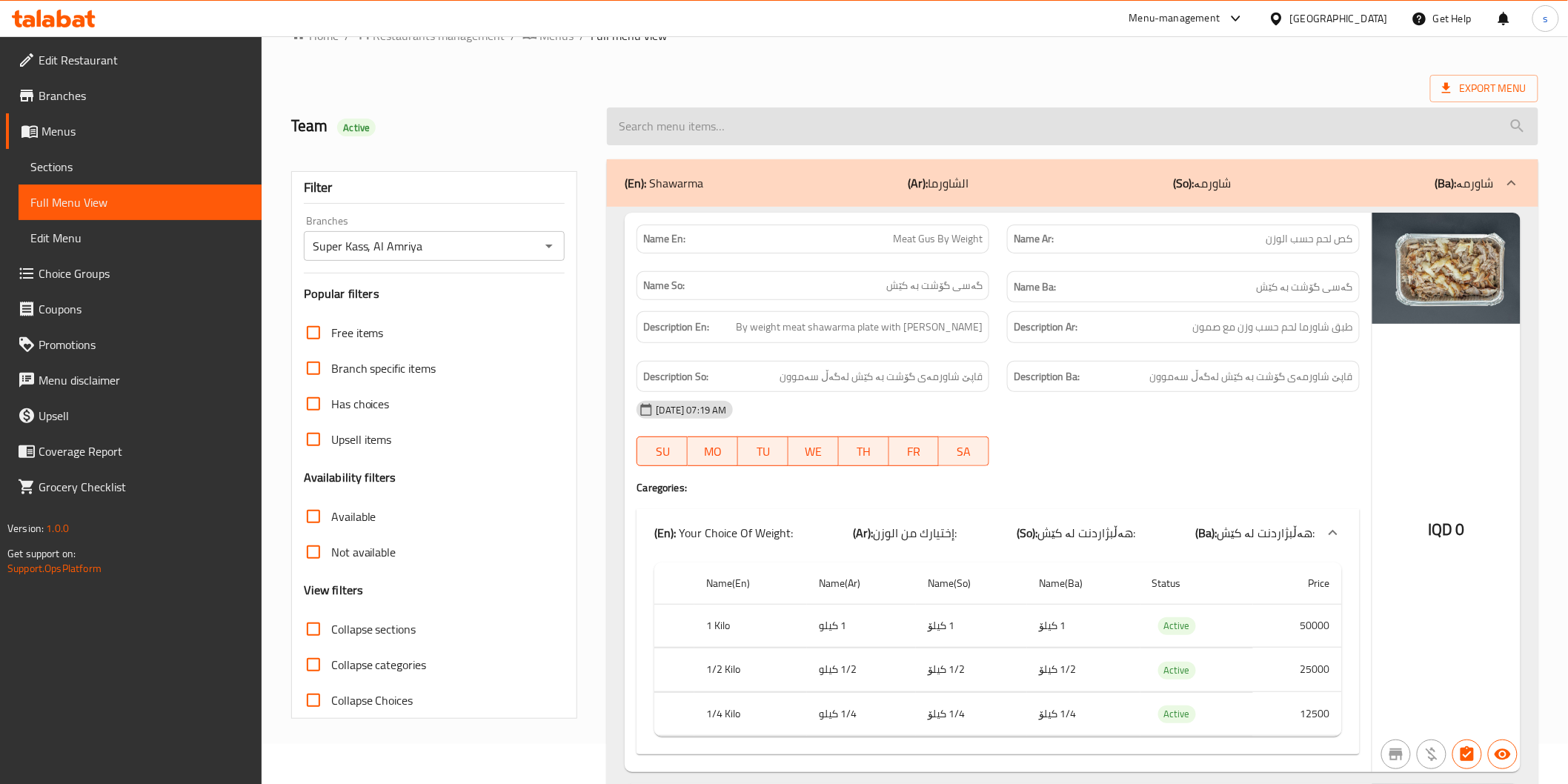
click at [742, 130] on input "search" at bounding box center [1072, 127] width 931 height 38
paste input "Meat Gus With Electrical Samoon"
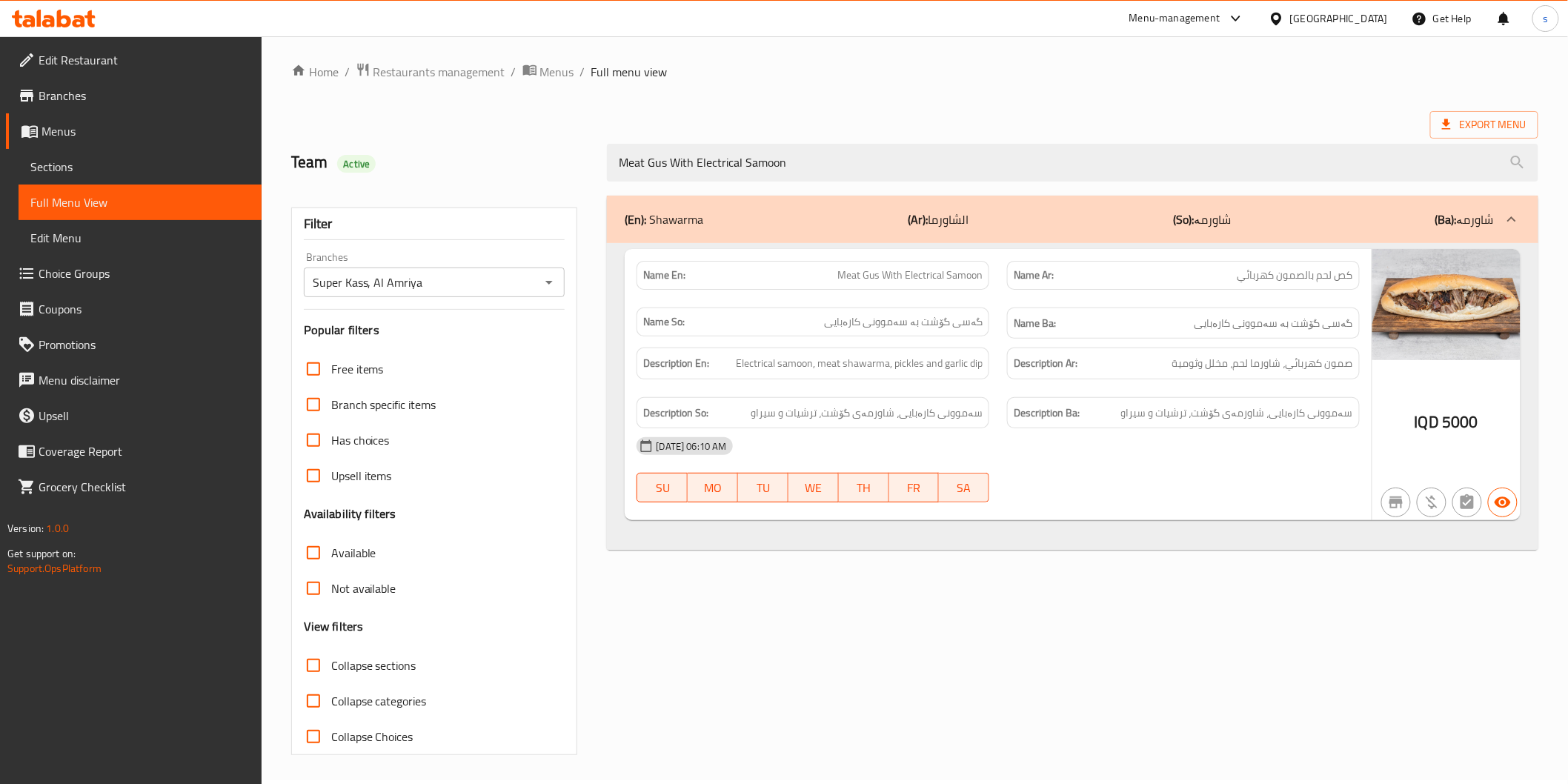
type input "Meat Gus With Electrical Samoon"
